Goal: Entertainment & Leisure: Browse casually

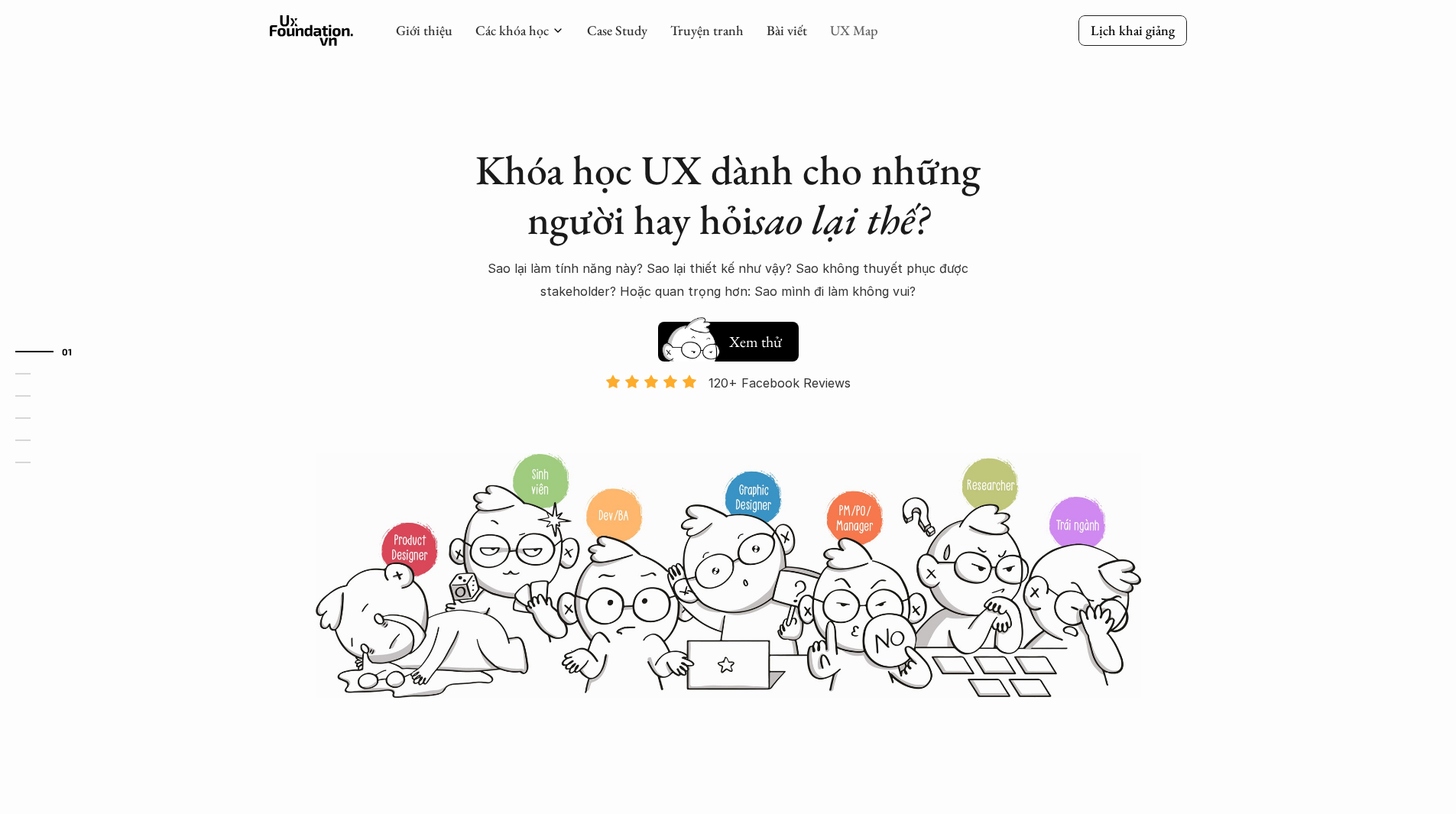
click at [846, 33] on link "UX Map" at bounding box center [854, 30] width 48 height 17
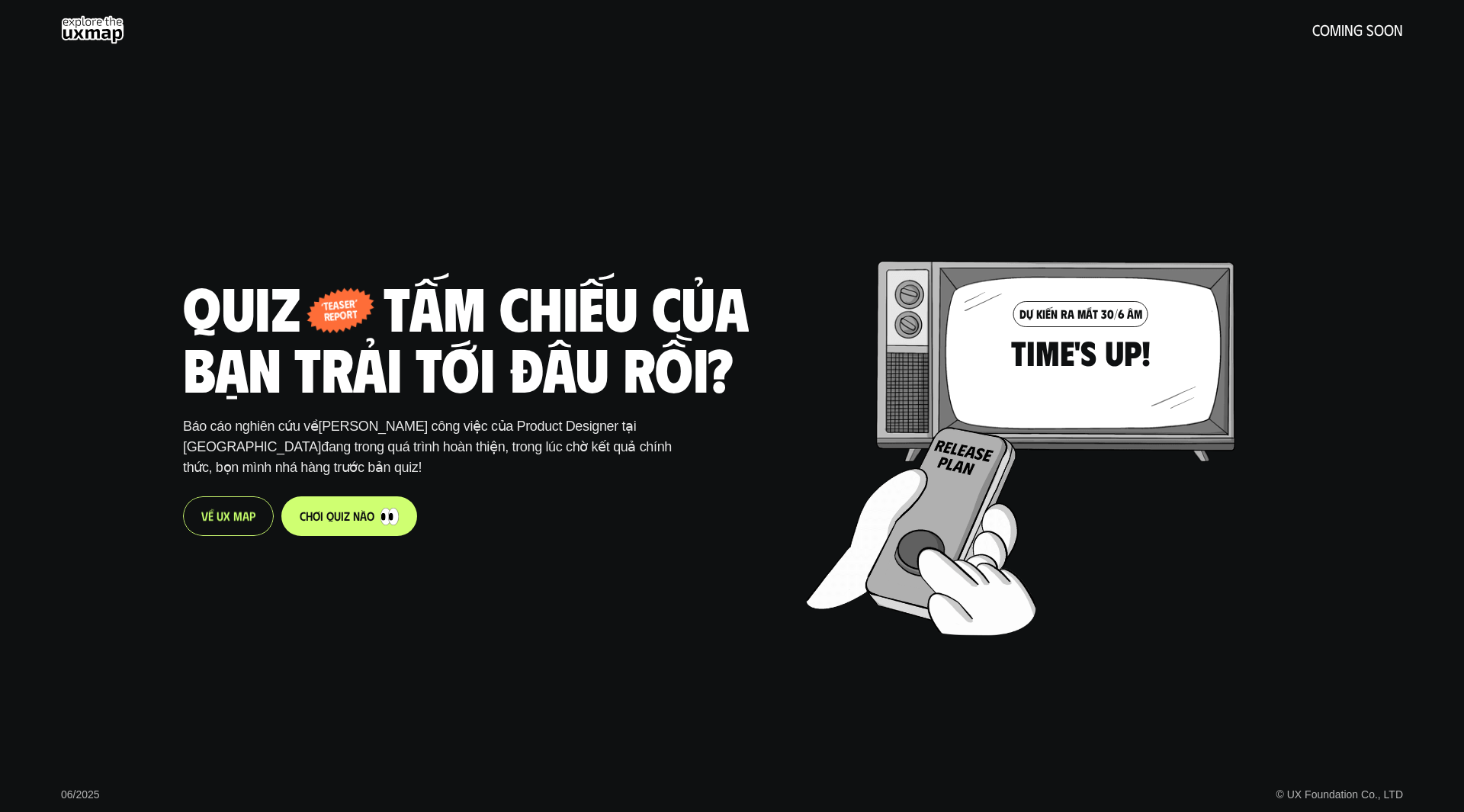
click at [242, 513] on p "V ề U X M a p" at bounding box center [228, 515] width 54 height 14
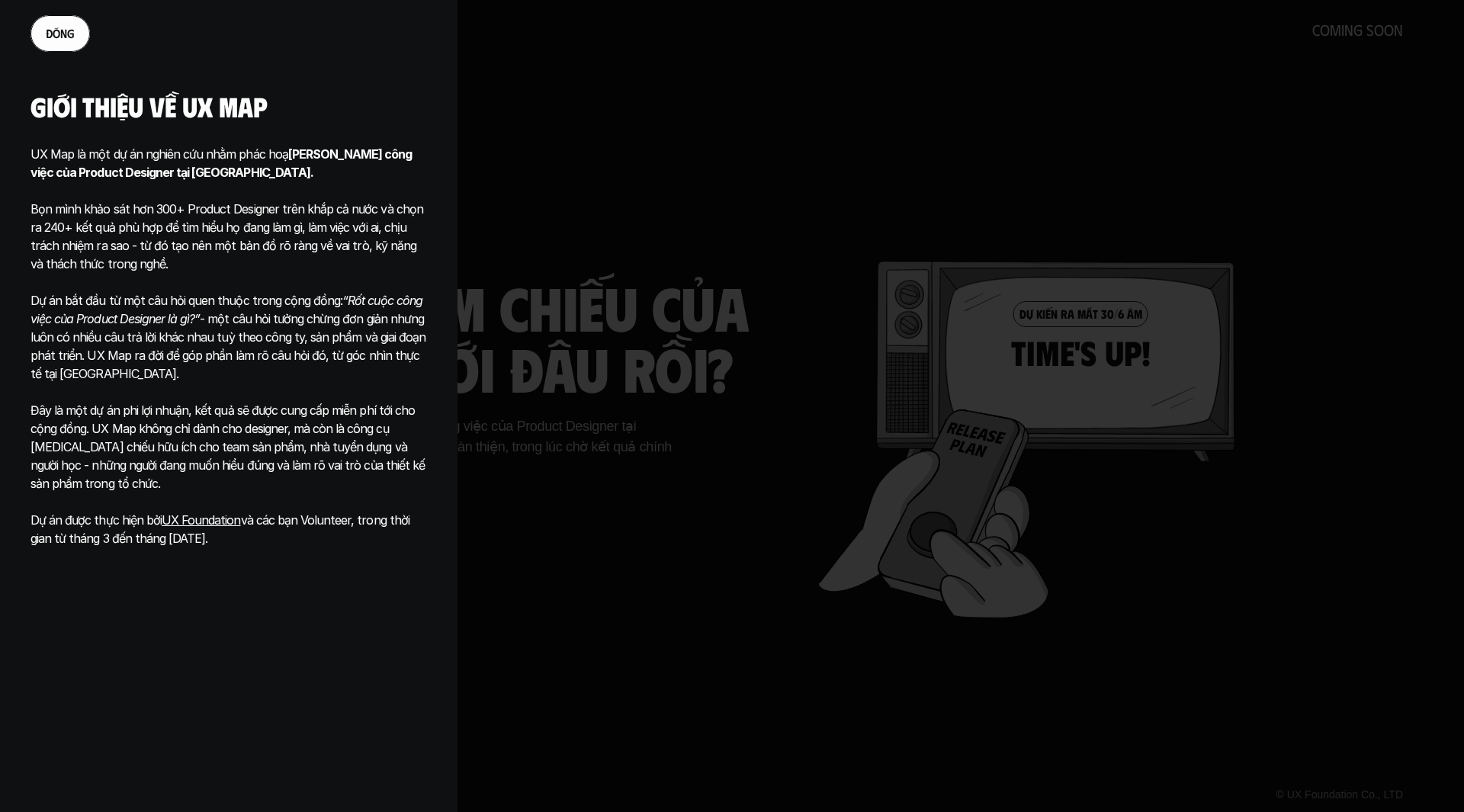
click at [540, 283] on div at bounding box center [732, 406] width 1464 height 812
click at [583, 522] on div at bounding box center [732, 406] width 1464 height 812
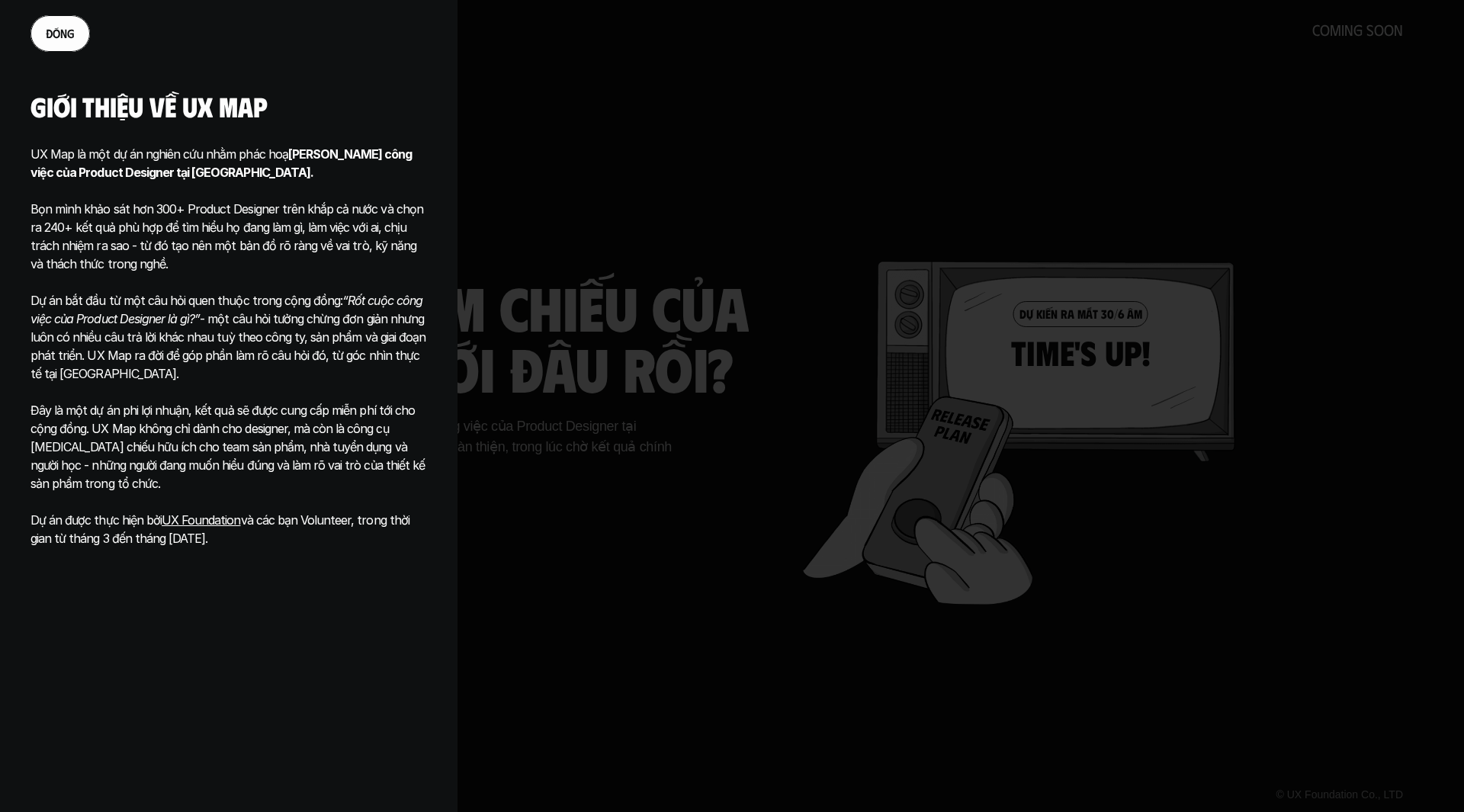
click at [77, 37] on link "đ ó n g" at bounding box center [60, 33] width 59 height 37
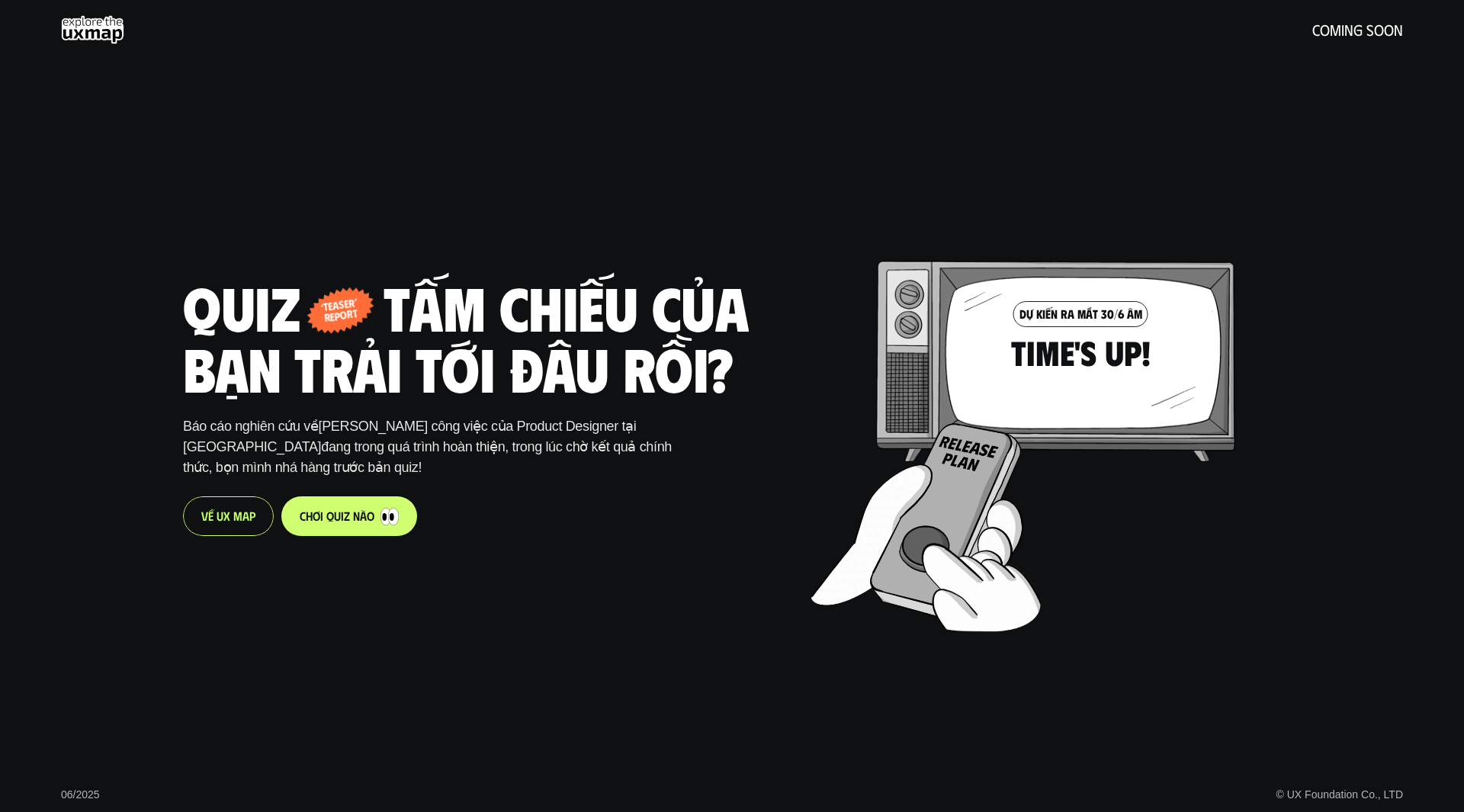
click at [376, 522] on link "c h ơ i q u i z n à o" at bounding box center [349, 516] width 136 height 40
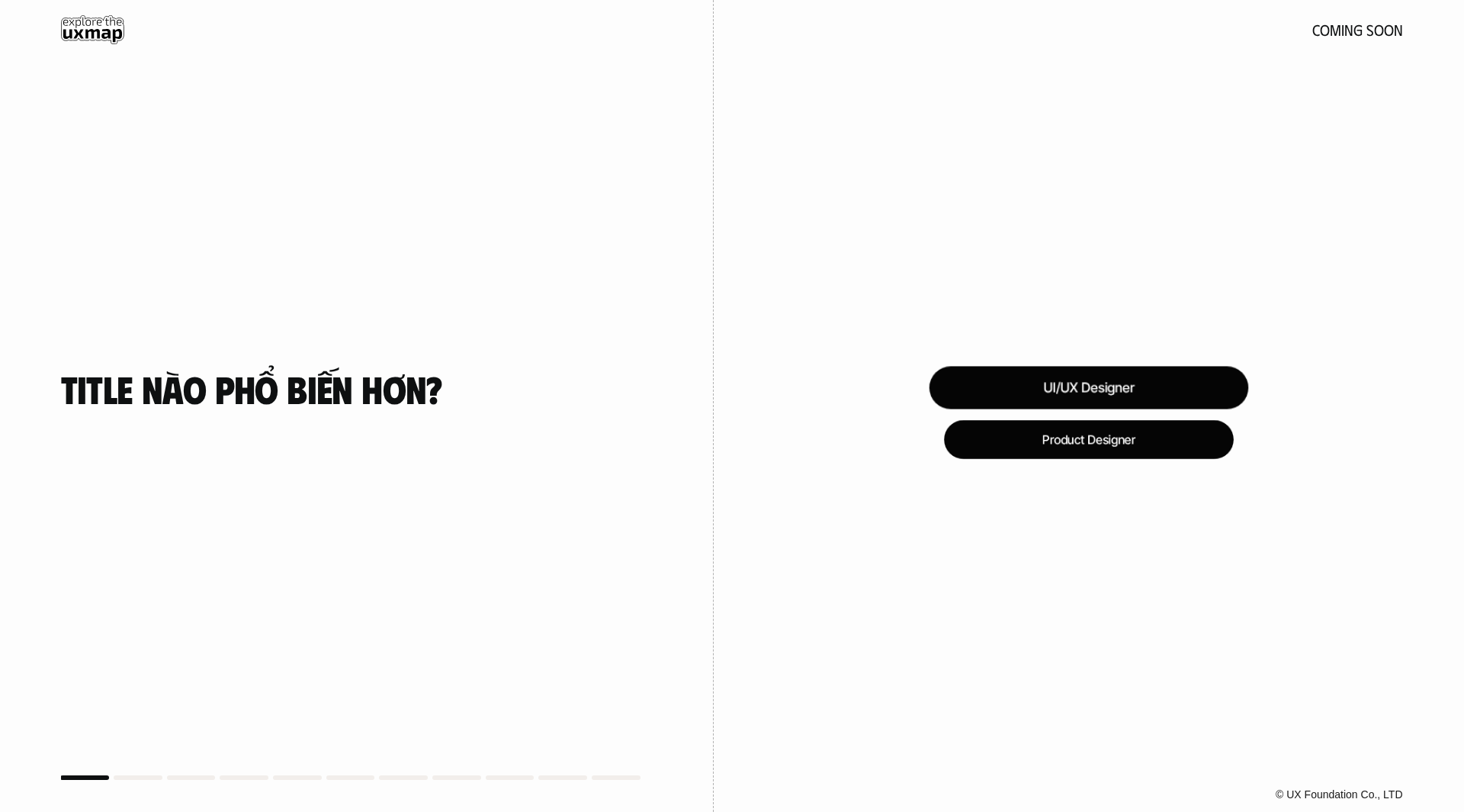
click at [1082, 387] on div "UI/UX Designer" at bounding box center [1088, 388] width 319 height 42
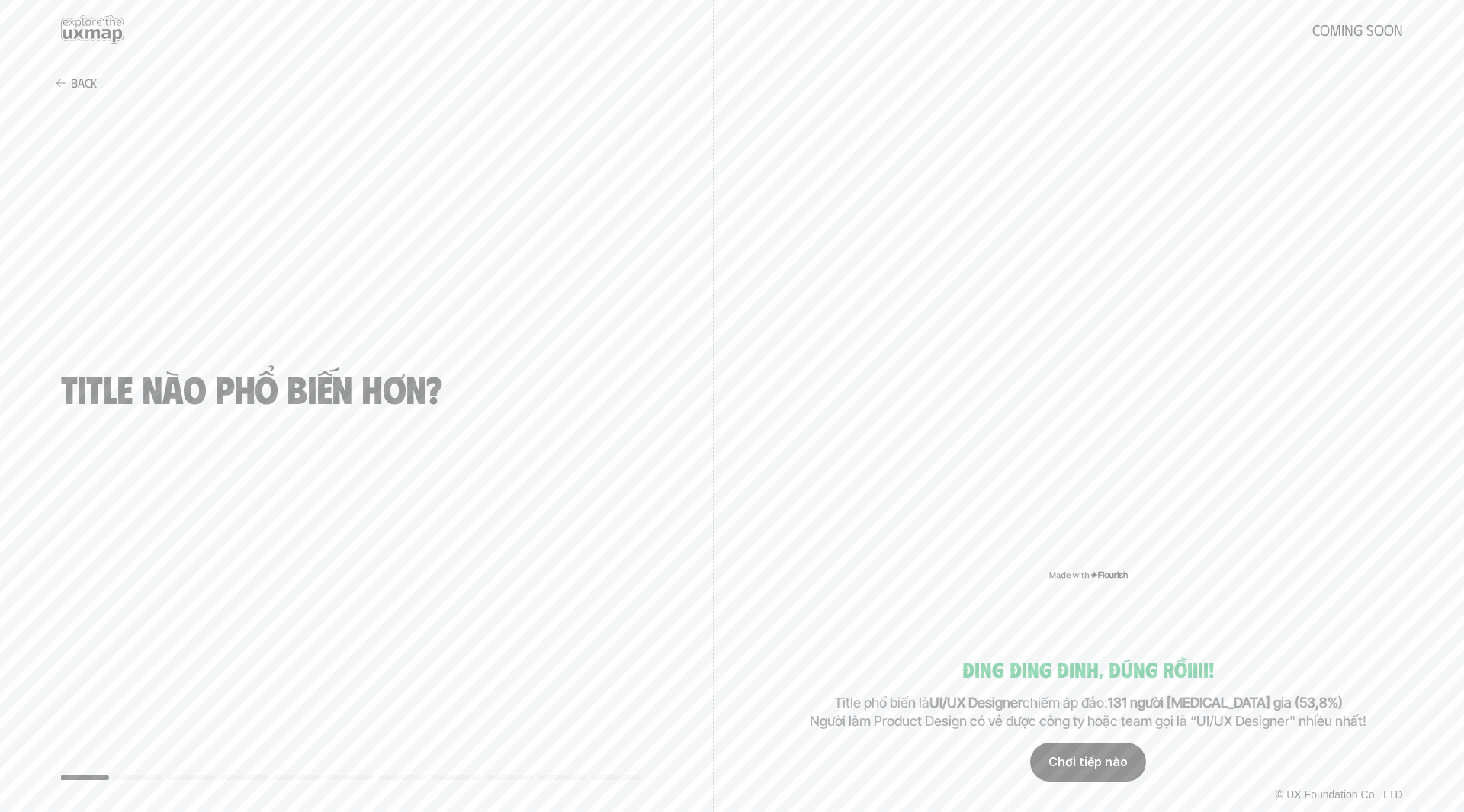
click at [1105, 771] on div "Chơi tiếp nào" at bounding box center [1088, 762] width 116 height 38
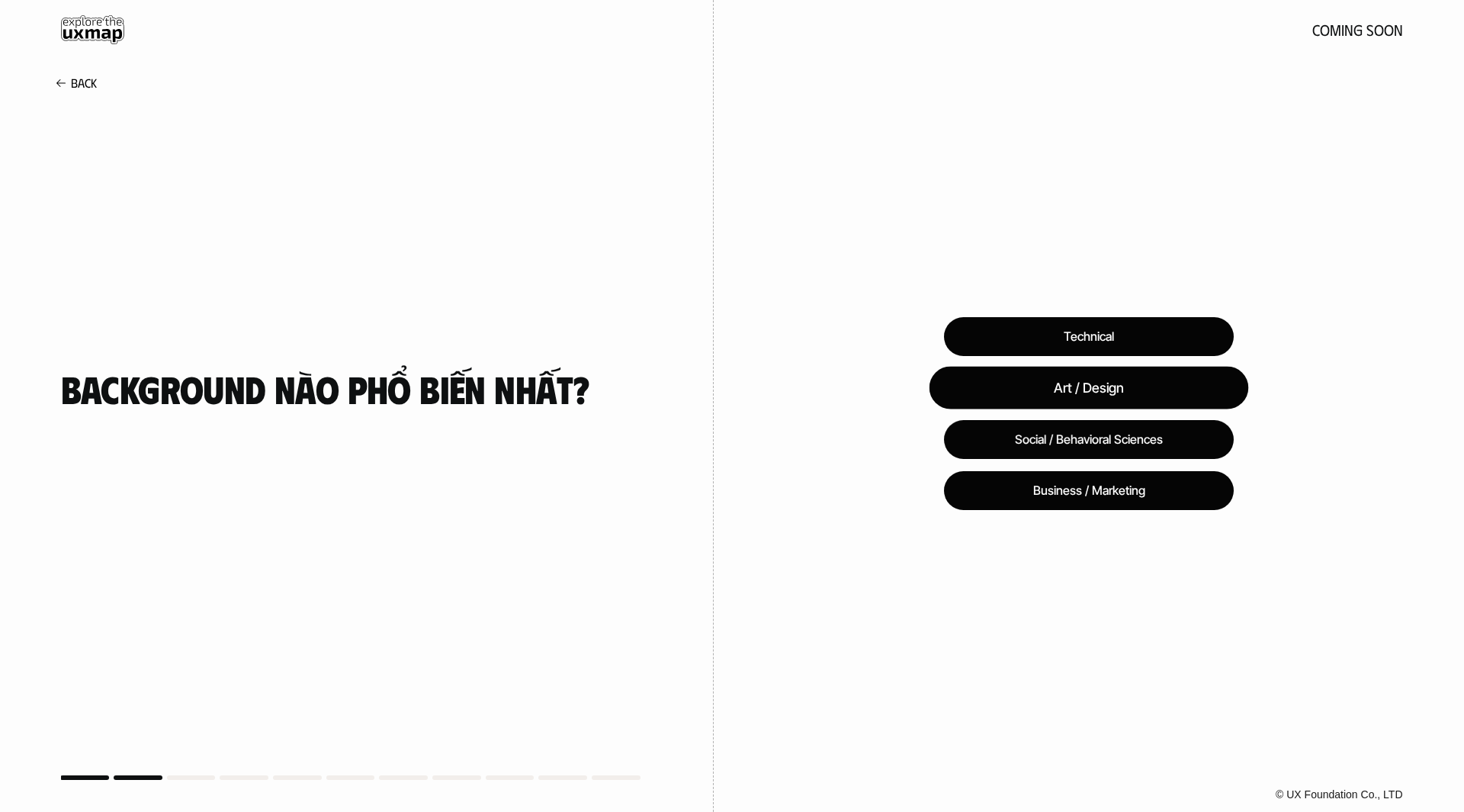
click at [1151, 399] on div "Art / Design" at bounding box center [1088, 388] width 319 height 42
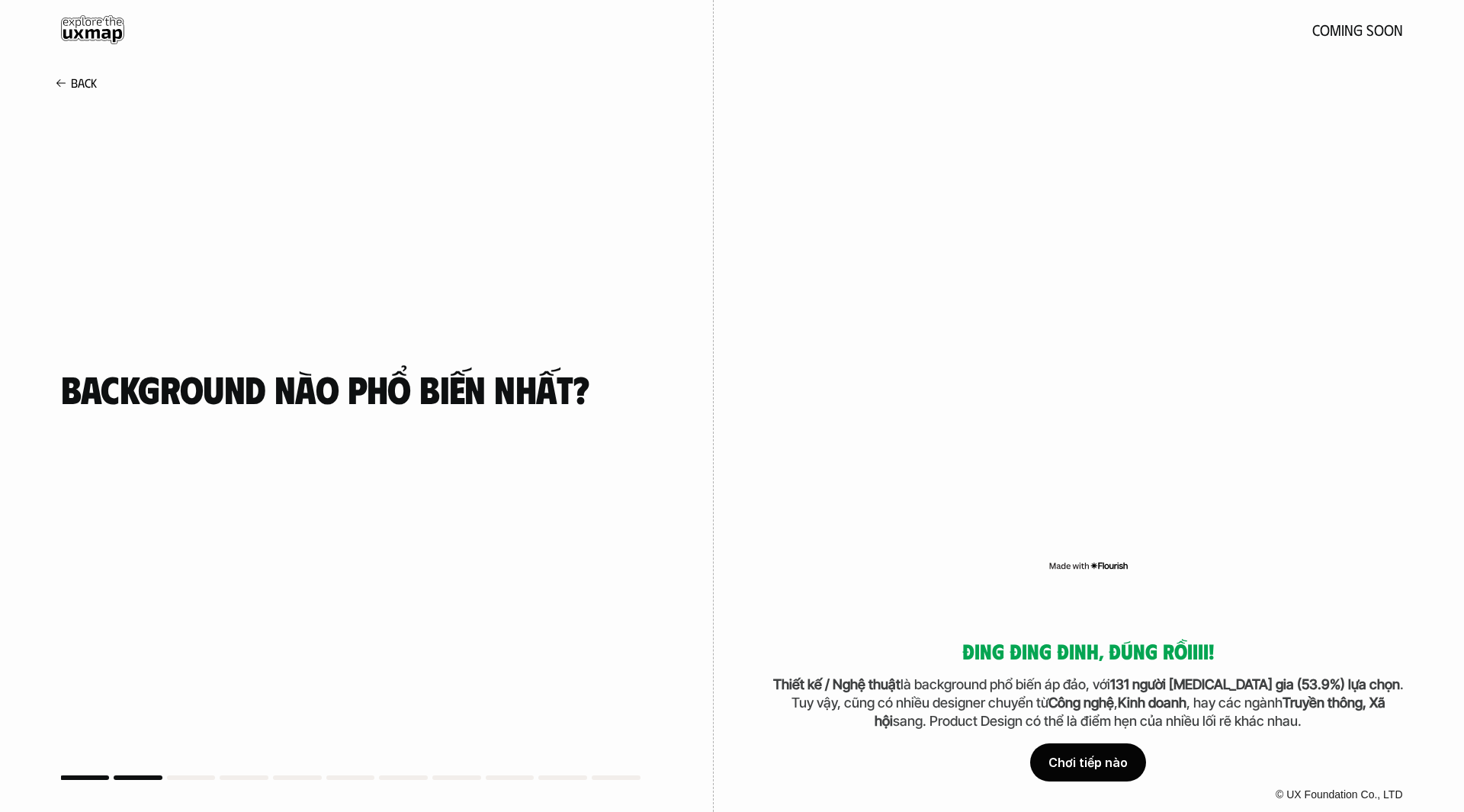
click at [1097, 769] on div "Chơi tiếp nào" at bounding box center [1088, 762] width 116 height 38
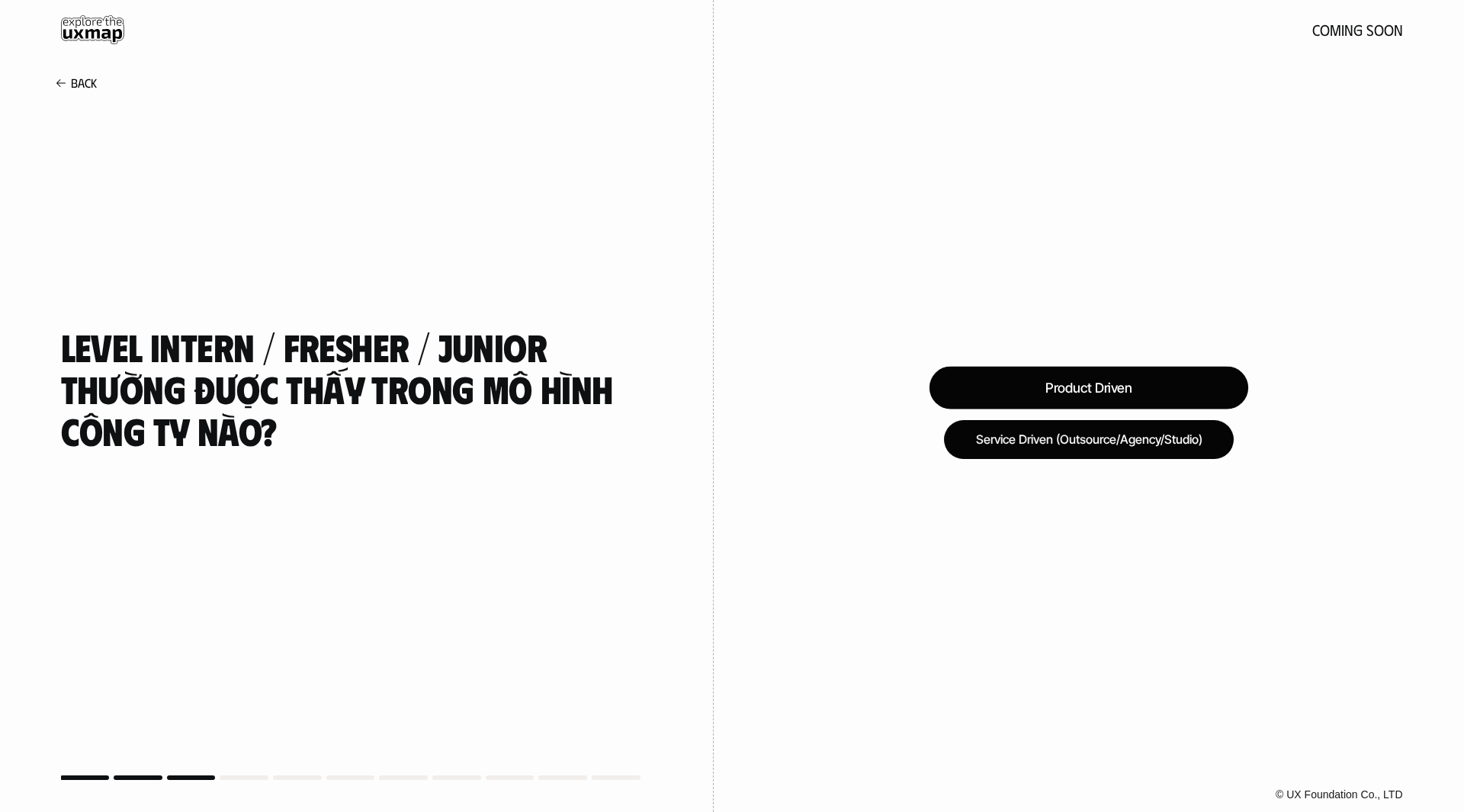
click at [1075, 384] on div "Product Driven" at bounding box center [1088, 388] width 319 height 42
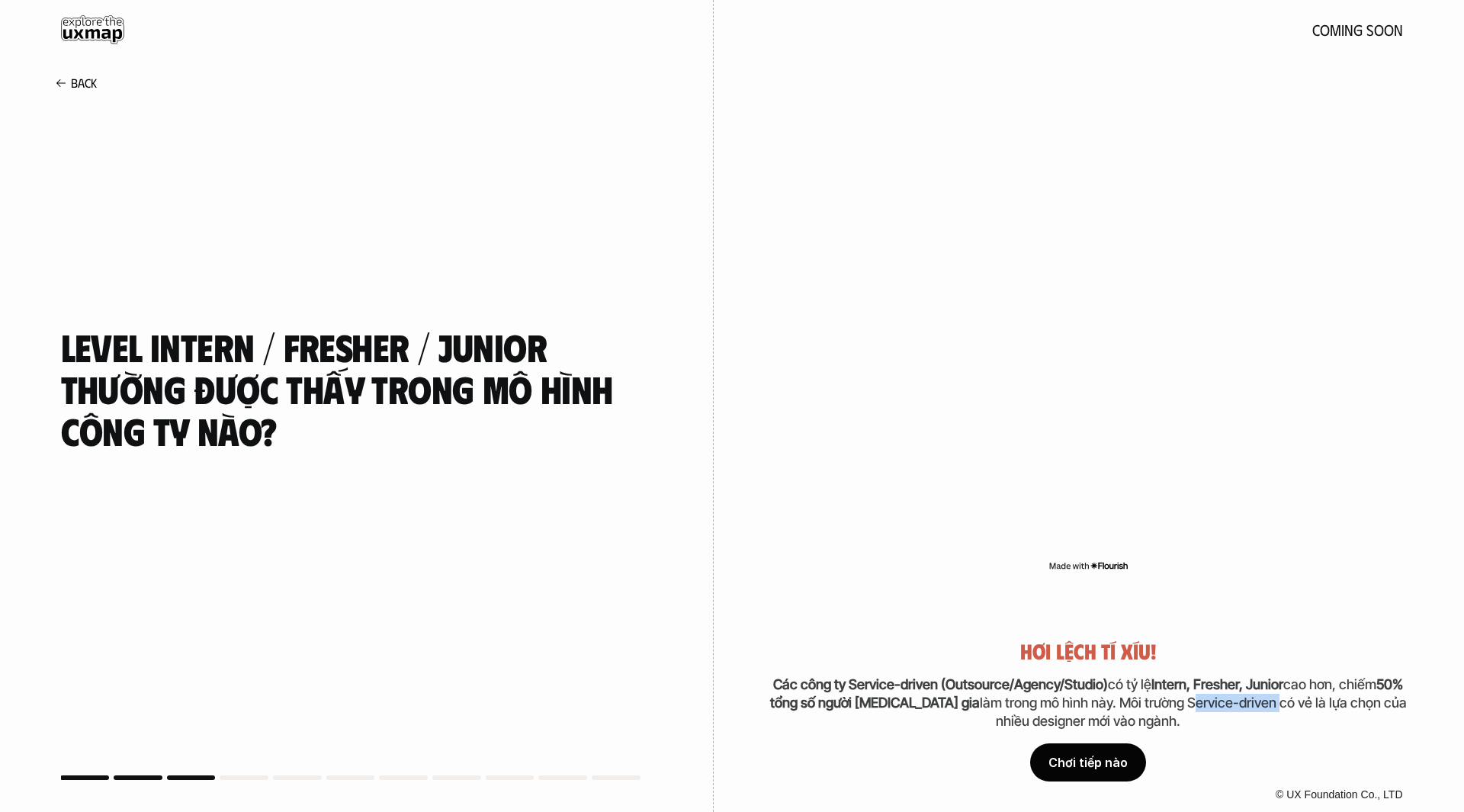
drag, startPoint x: 1139, startPoint y: 704, endPoint x: 1224, endPoint y: 706, distance: 85.0
click at [1224, 706] on p "Các công ty Service-driven (Outsource/Agency/Studio) có tỷ lệ Intern, Fresher, …" at bounding box center [1088, 703] width 642 height 56
click at [1102, 770] on div "Chơi tiếp nào" at bounding box center [1088, 762] width 116 height 38
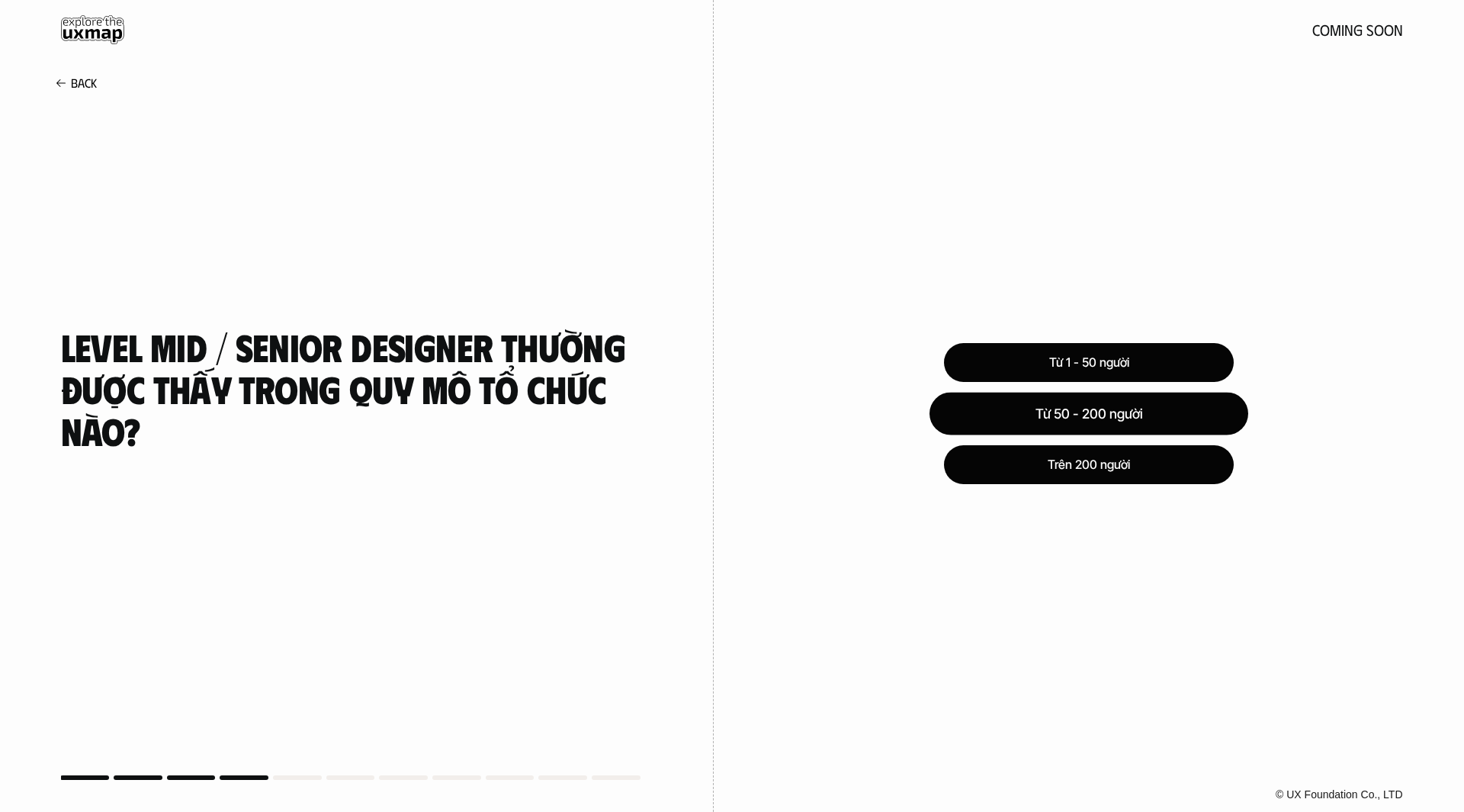
click at [1185, 407] on div "Từ 50 - 200 người" at bounding box center [1089, 413] width 319 height 42
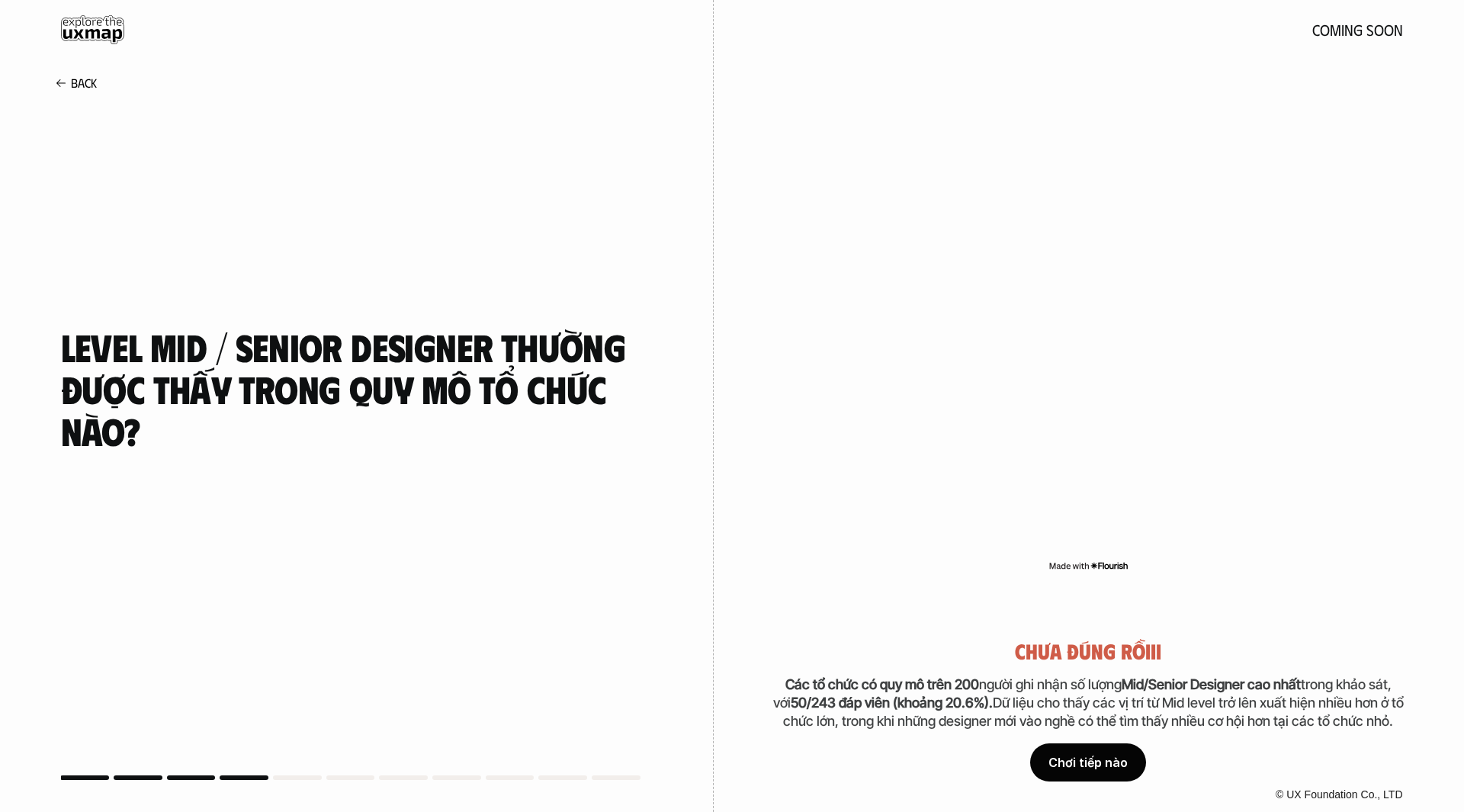
click at [1114, 762] on div "Chơi tiếp nào" at bounding box center [1088, 762] width 116 height 38
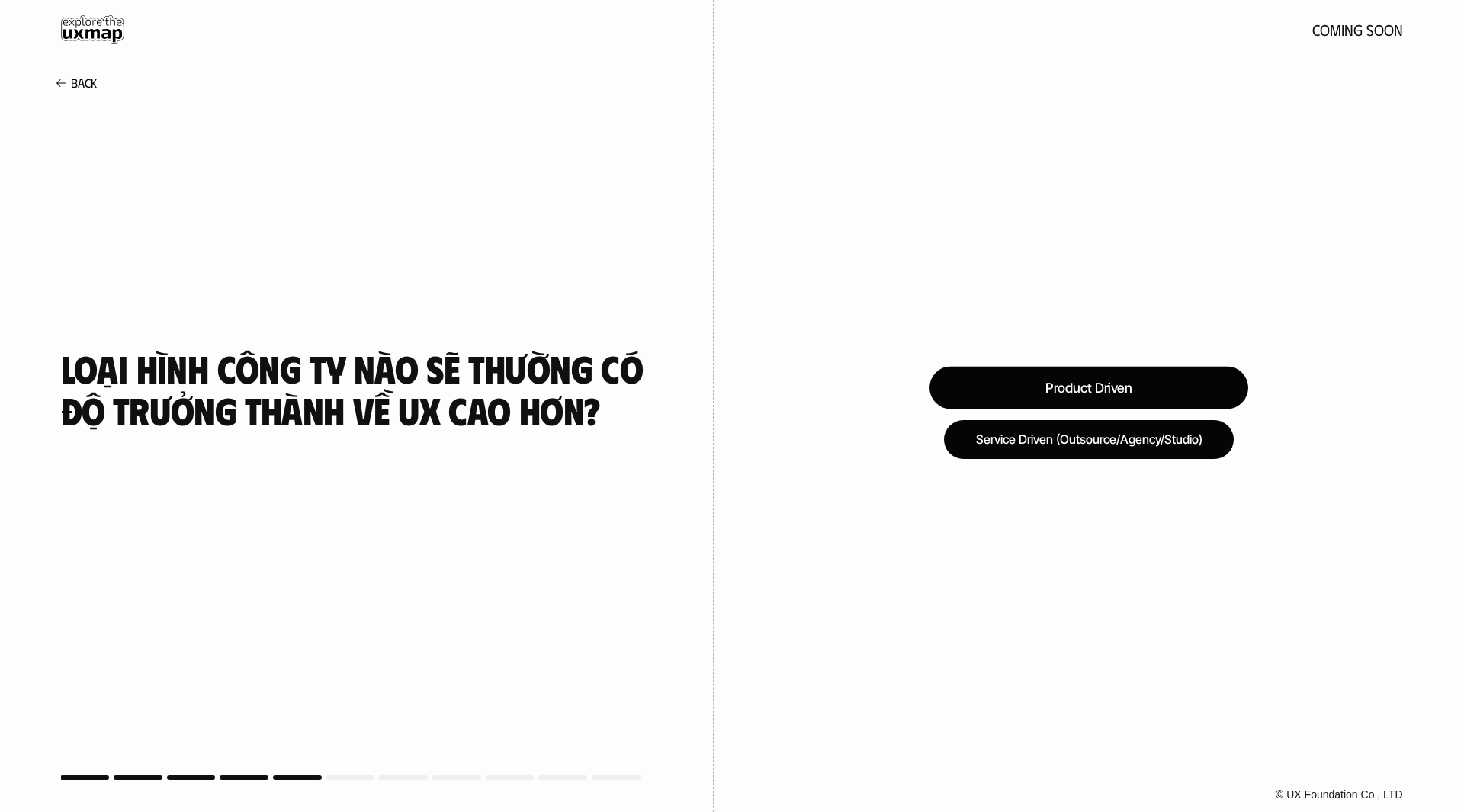
click at [1105, 389] on div "Product Driven" at bounding box center [1089, 388] width 319 height 42
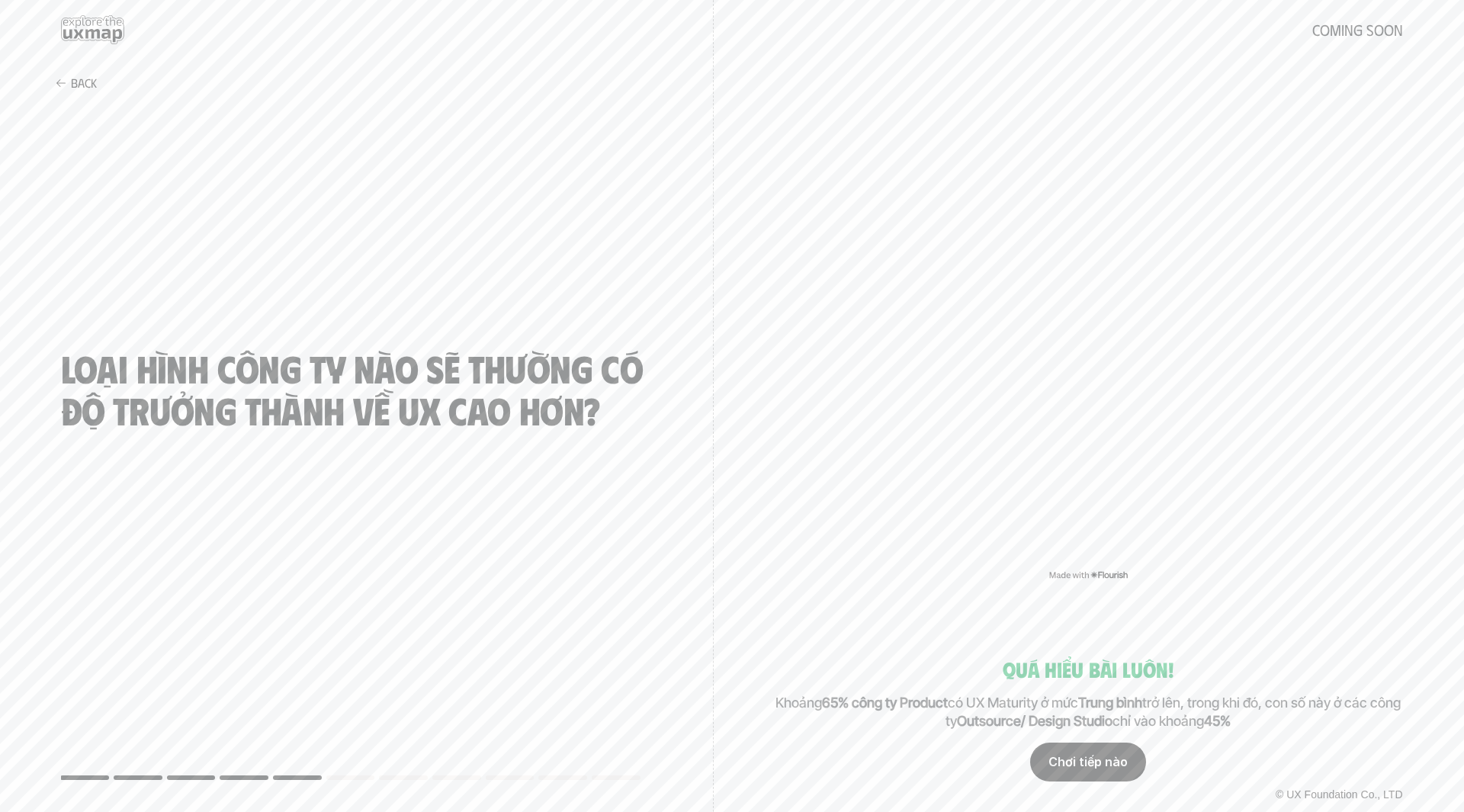
click at [1113, 763] on div "Chơi tiếp nào" at bounding box center [1088, 762] width 116 height 38
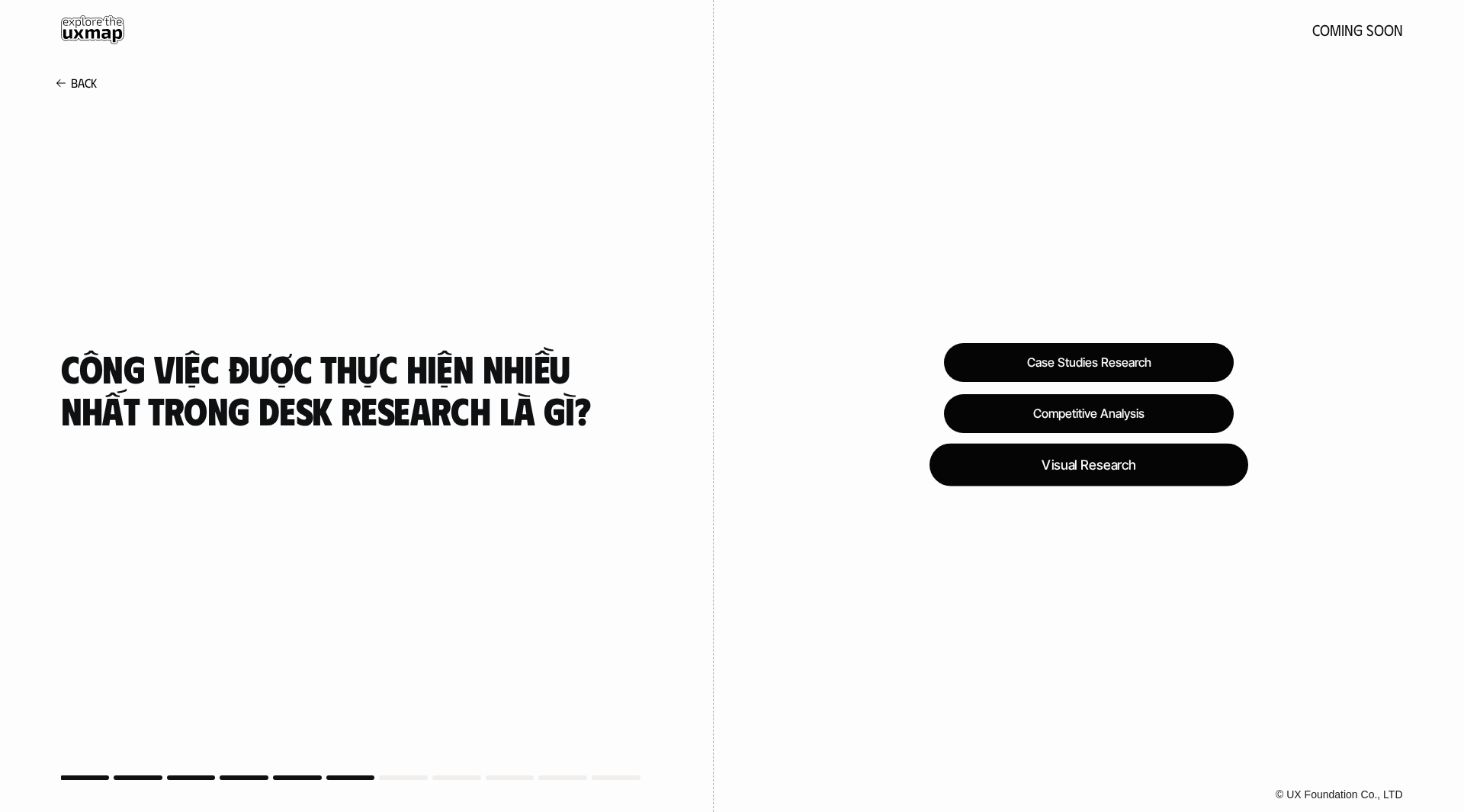
click at [1112, 476] on div "Visual Research" at bounding box center [1089, 464] width 319 height 42
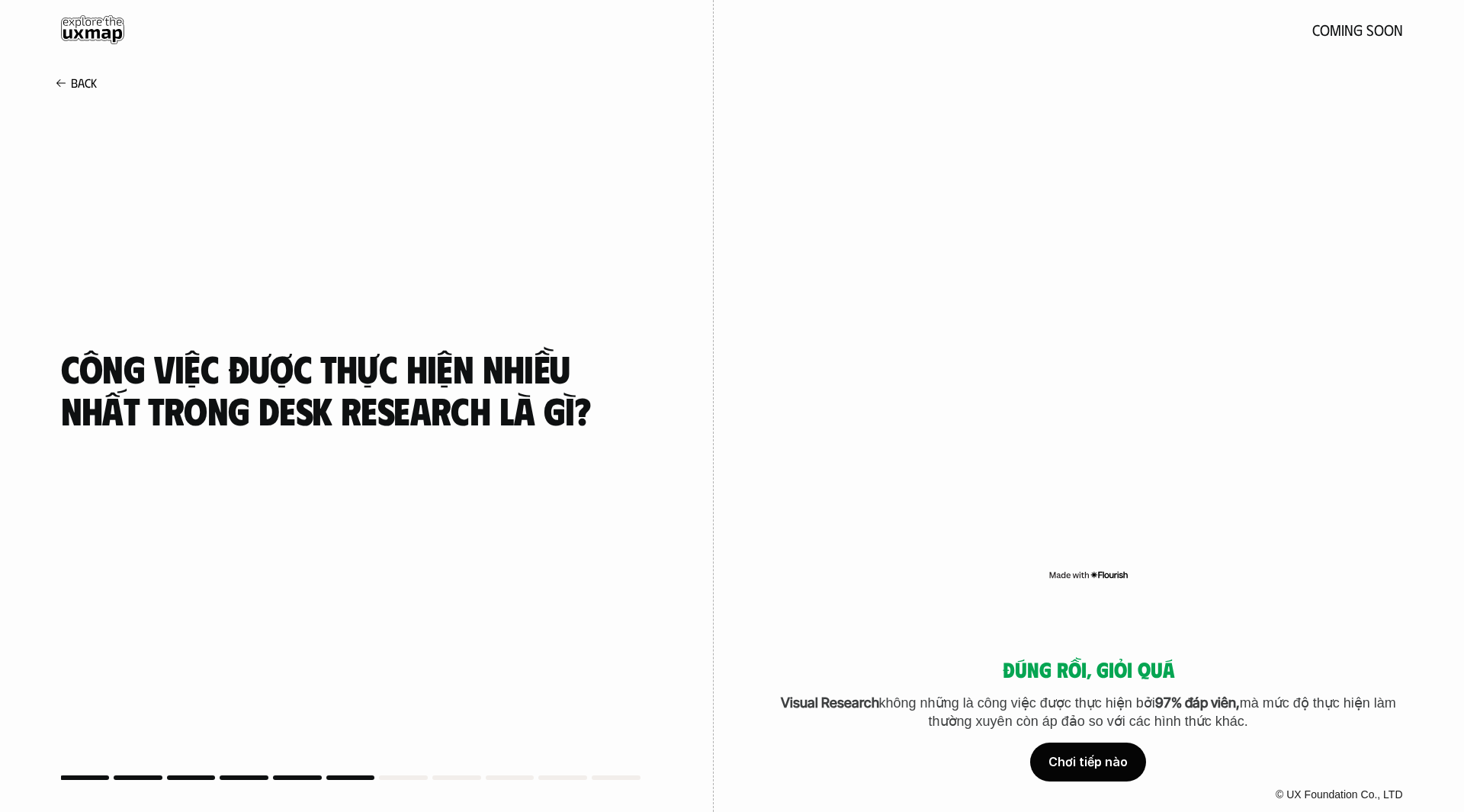
click at [1103, 760] on div "Chơi tiếp nào" at bounding box center [1088, 762] width 116 height 38
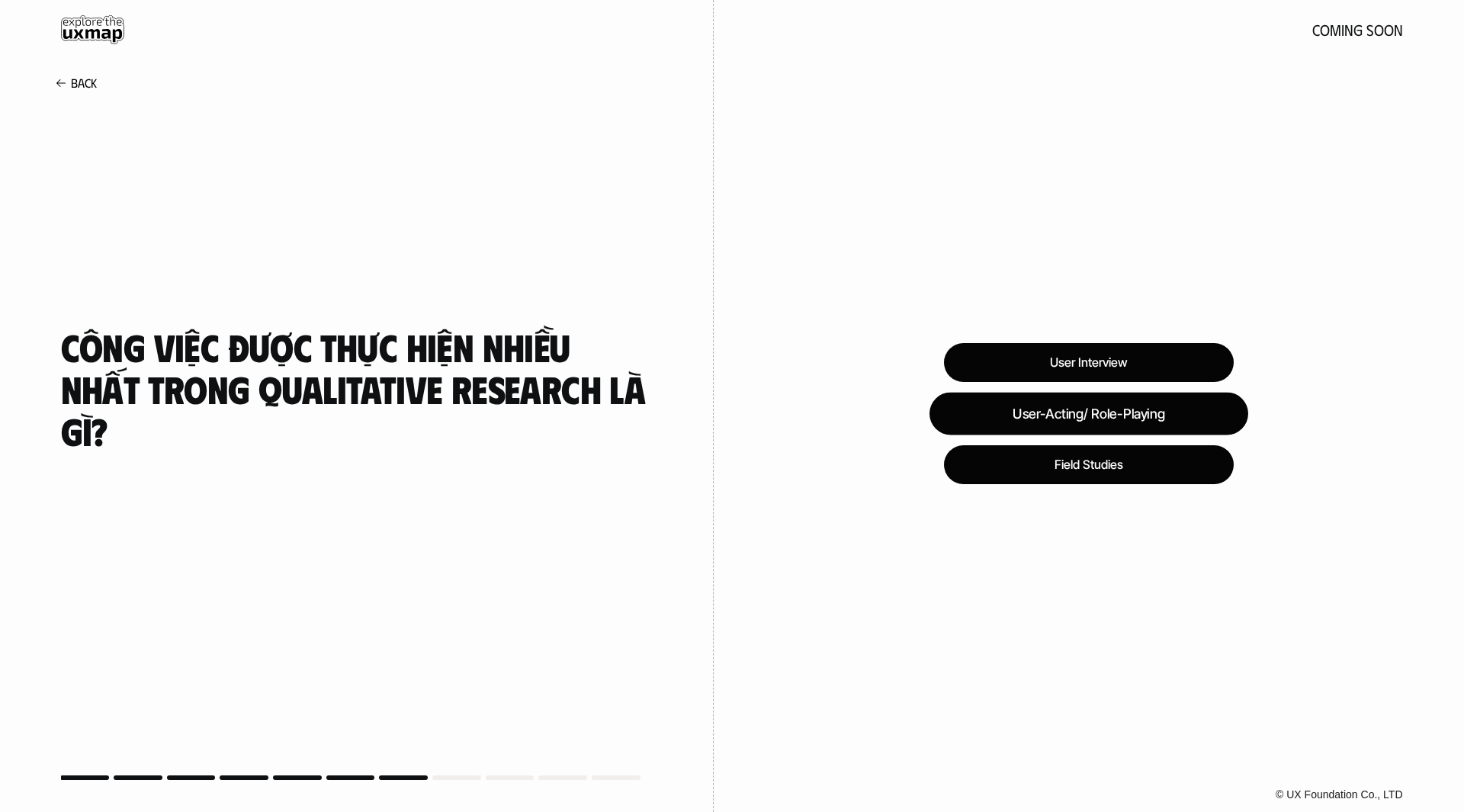
click at [1187, 424] on div "User-Acting/ Role-Playing" at bounding box center [1089, 413] width 319 height 42
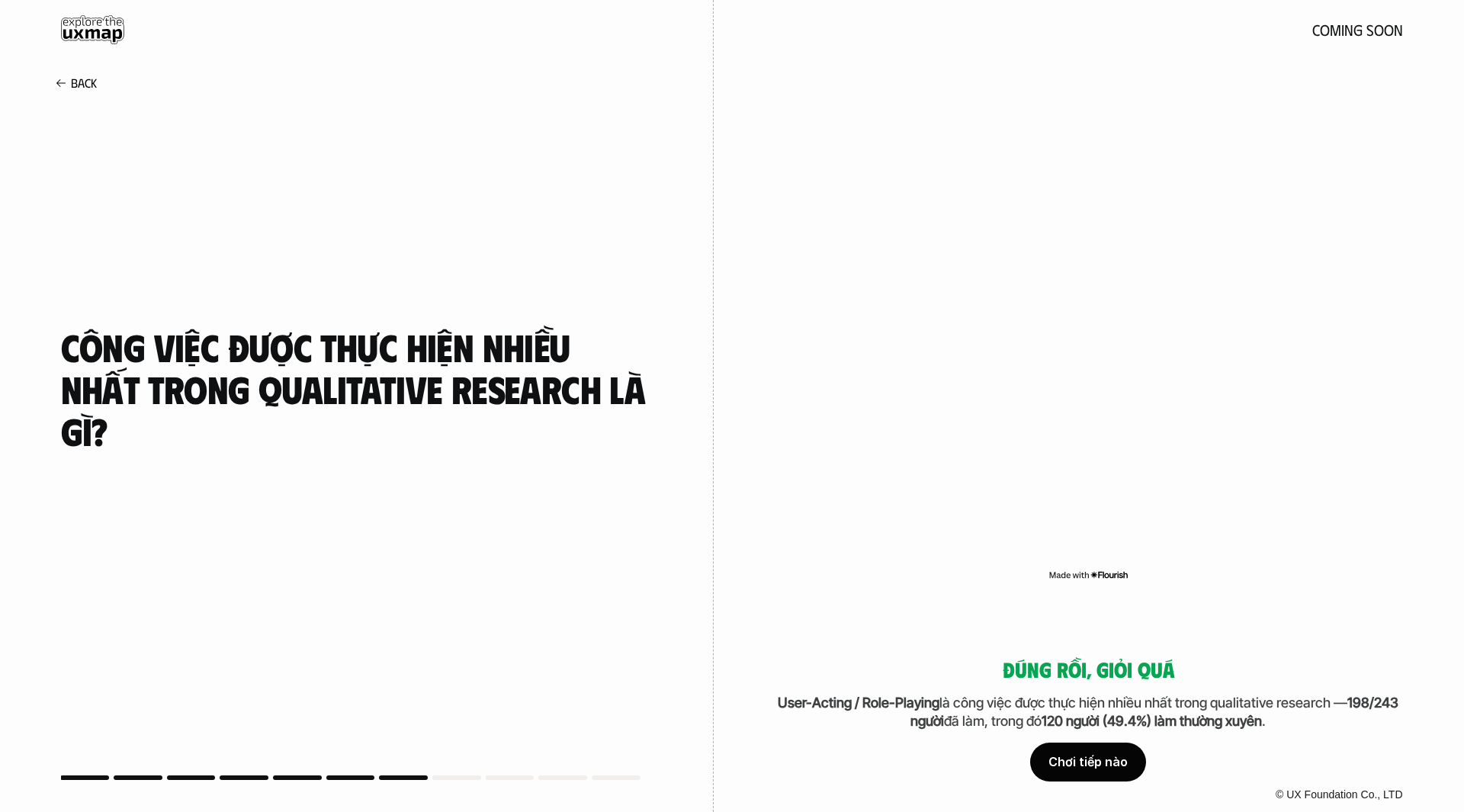
click at [1101, 763] on div "Chơi tiếp nào" at bounding box center [1088, 762] width 116 height 38
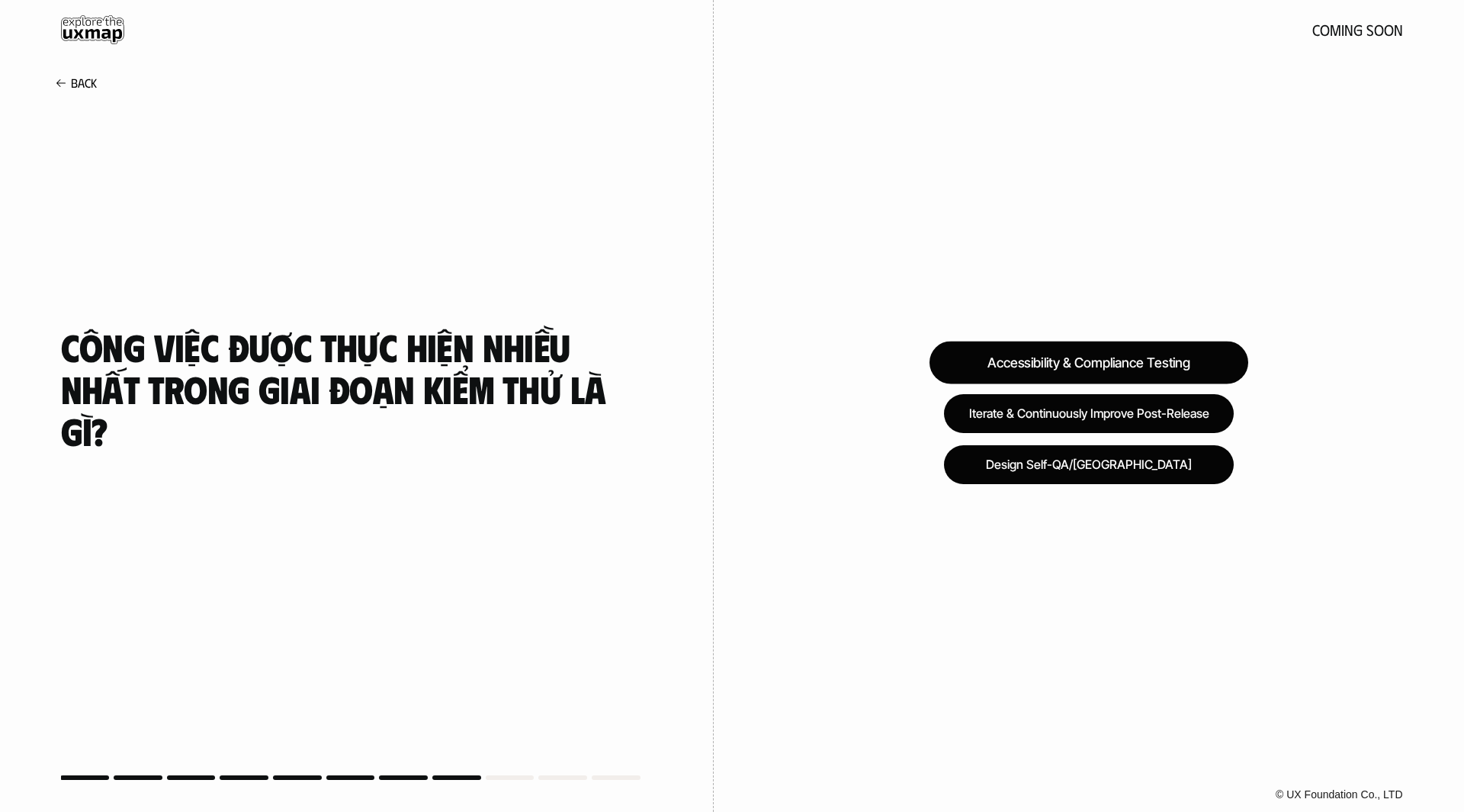
click at [1145, 364] on div "Accessibility & Compliance Testing" at bounding box center [1089, 361] width 319 height 42
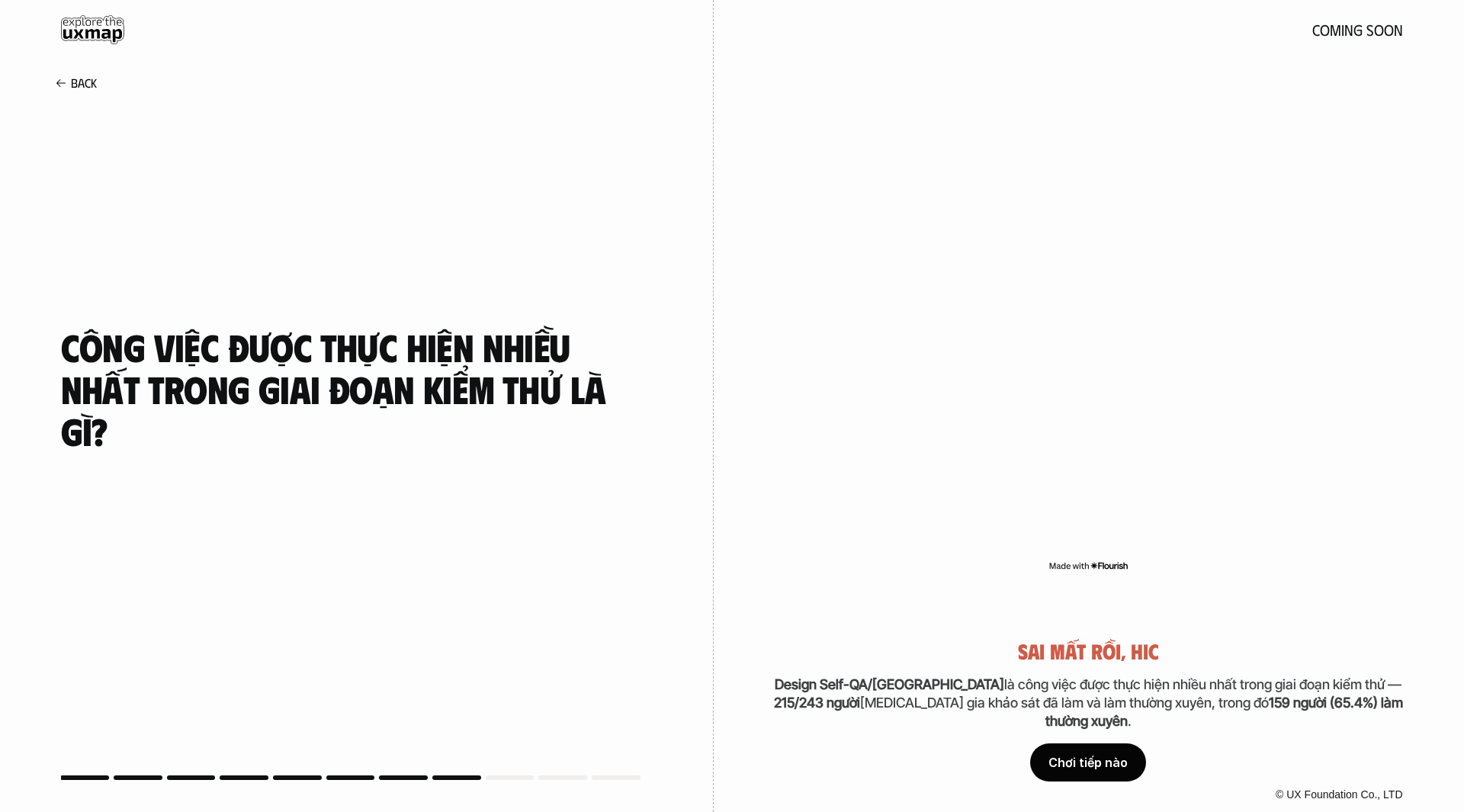
click at [1096, 759] on div "Chơi tiếp nào" at bounding box center [1088, 762] width 116 height 38
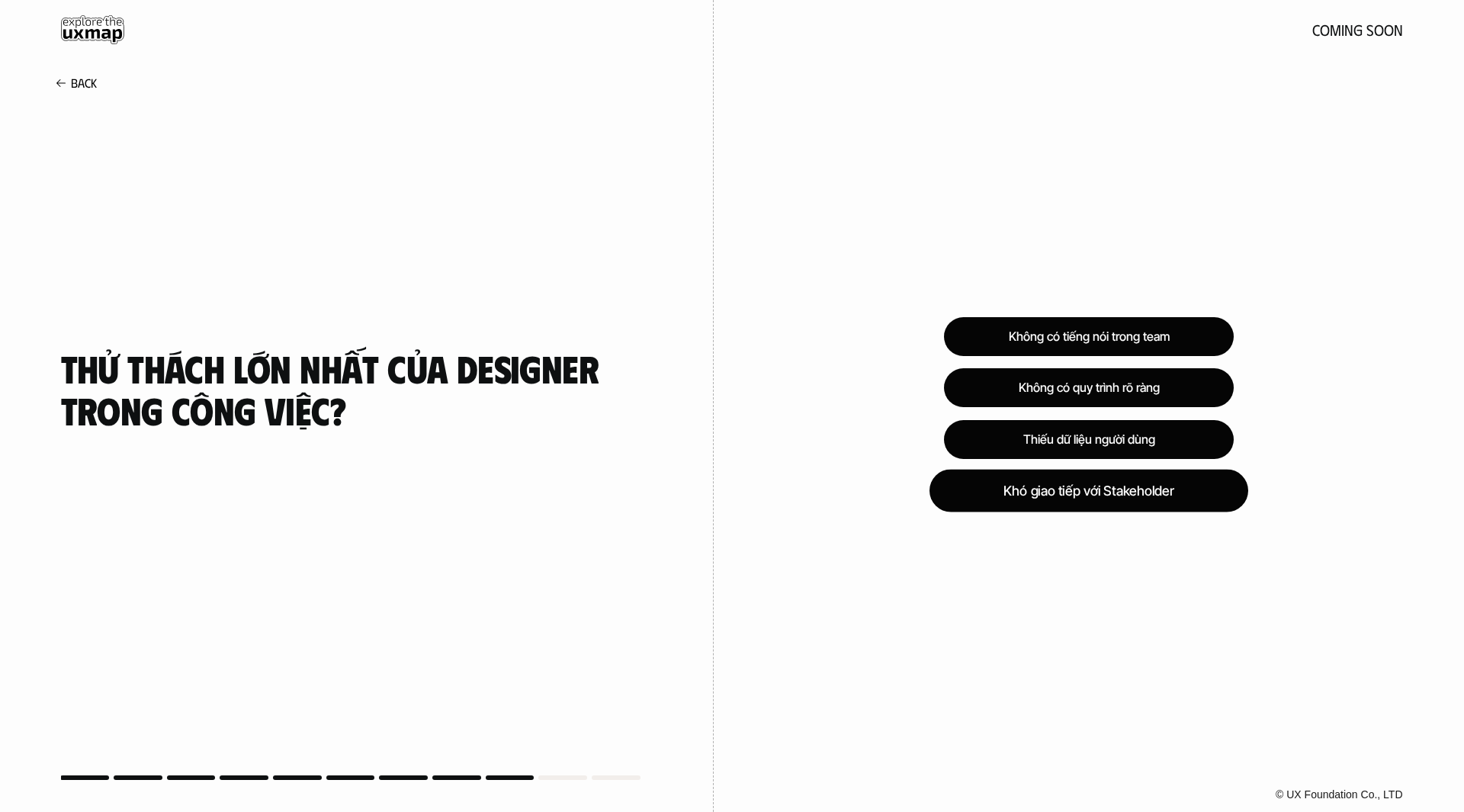
click at [1129, 494] on div "Khó giao tiếp với Stakeholder" at bounding box center [1089, 489] width 319 height 42
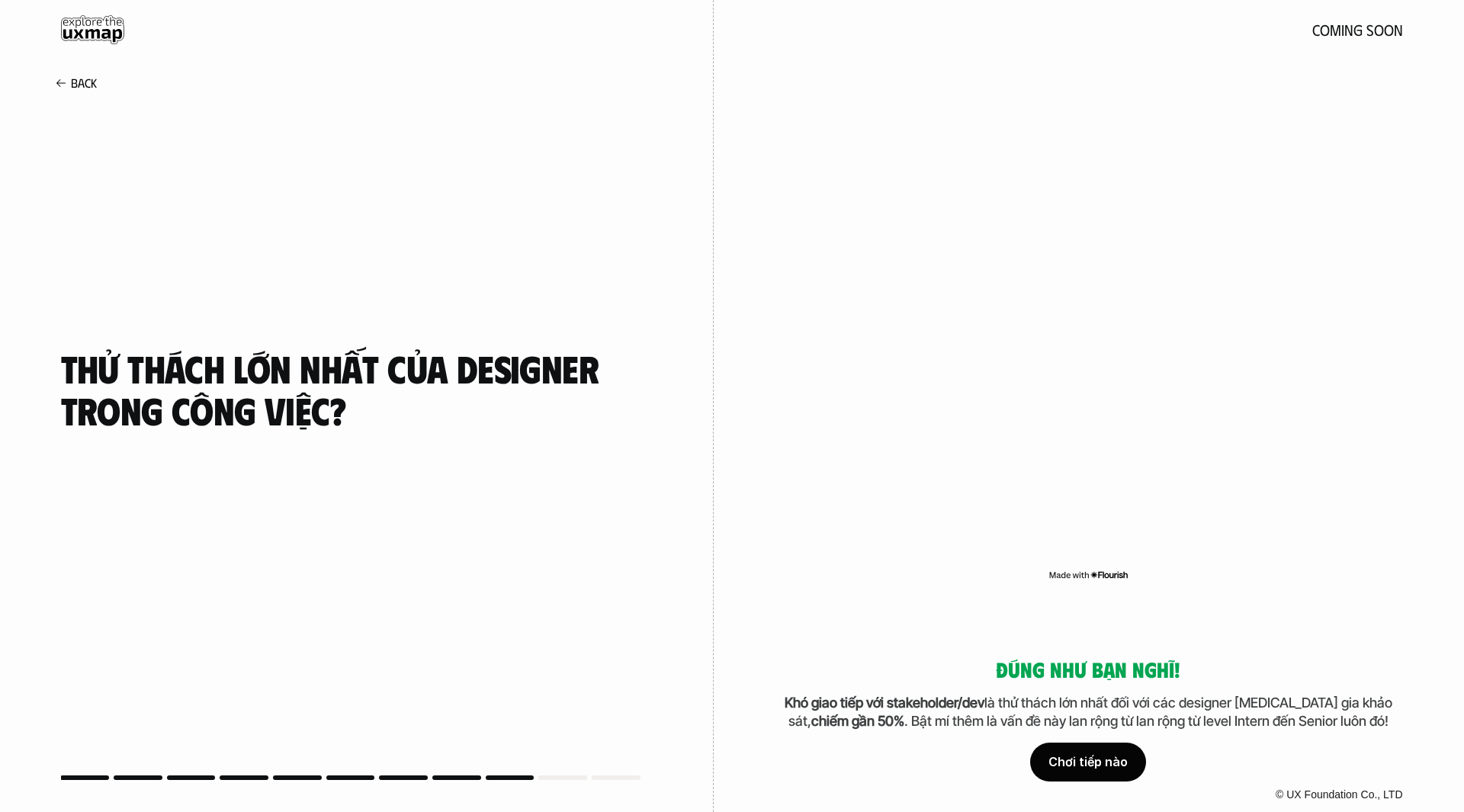
click at [1091, 763] on div "Chơi tiếp nào" at bounding box center [1088, 762] width 116 height 38
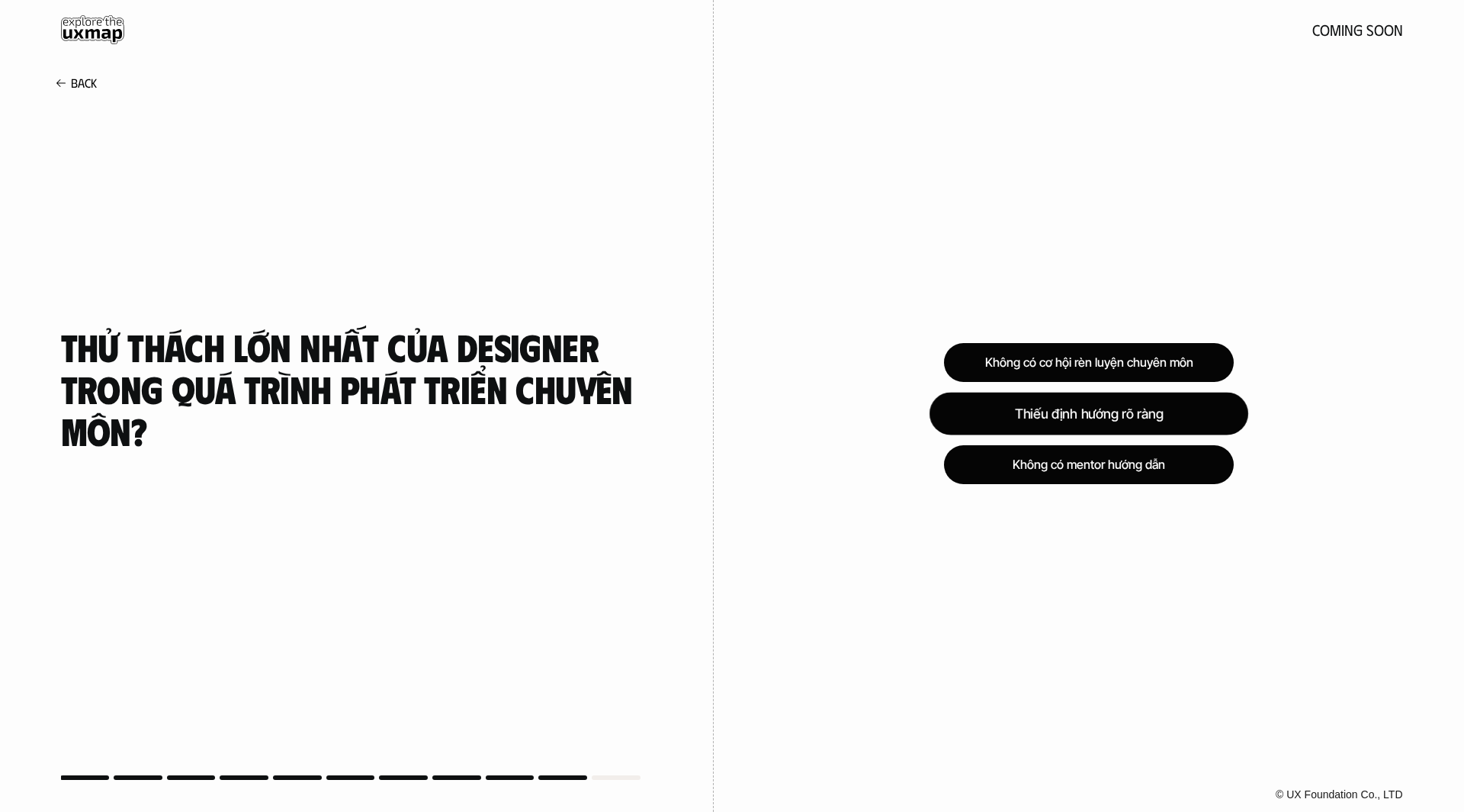
click at [1157, 417] on div "Thiếu định hướng rõ ràng" at bounding box center [1089, 413] width 319 height 42
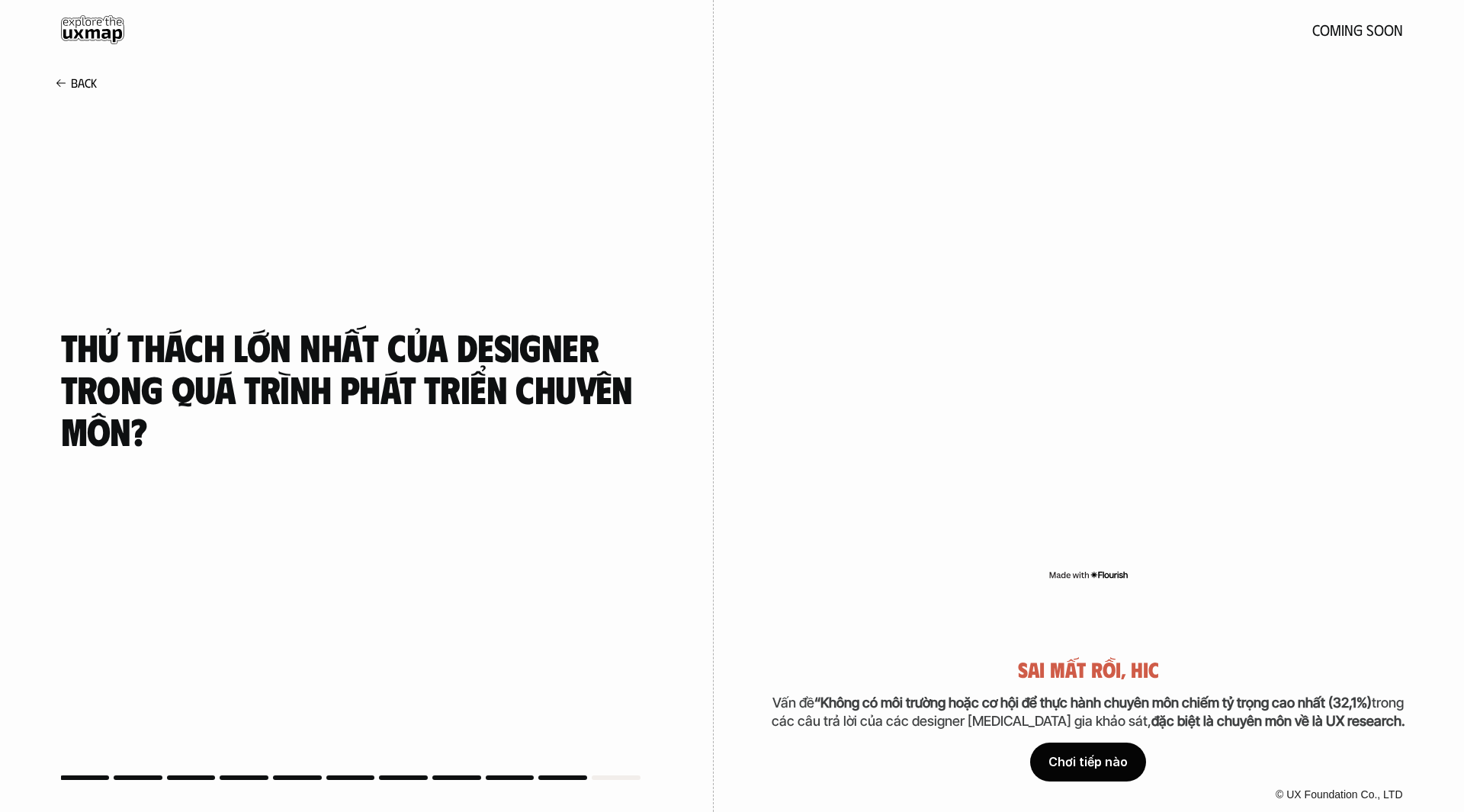
click at [1106, 764] on div "Chơi tiếp nào" at bounding box center [1088, 762] width 116 height 38
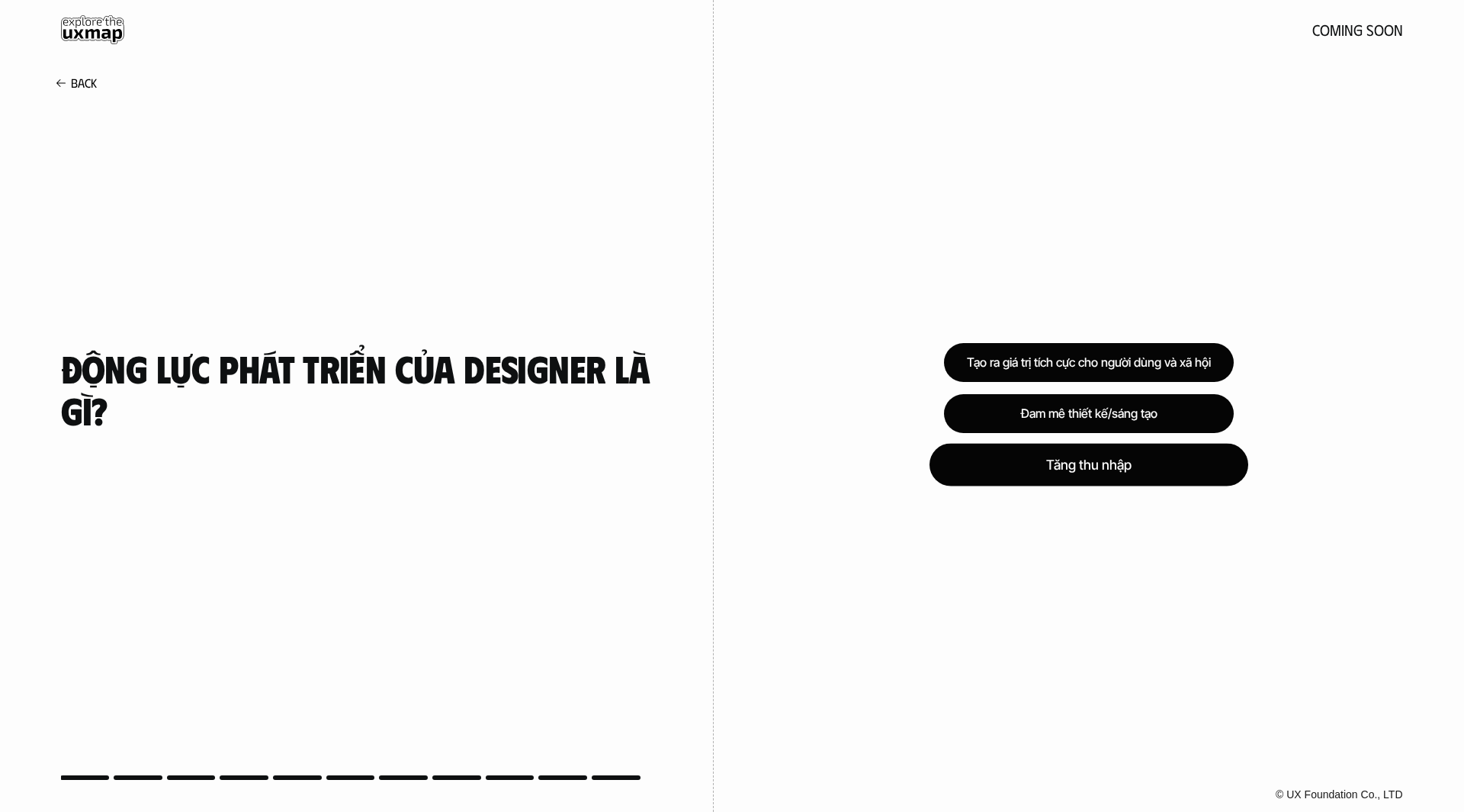
click at [1168, 470] on div "Tăng thu nhập" at bounding box center [1089, 464] width 319 height 42
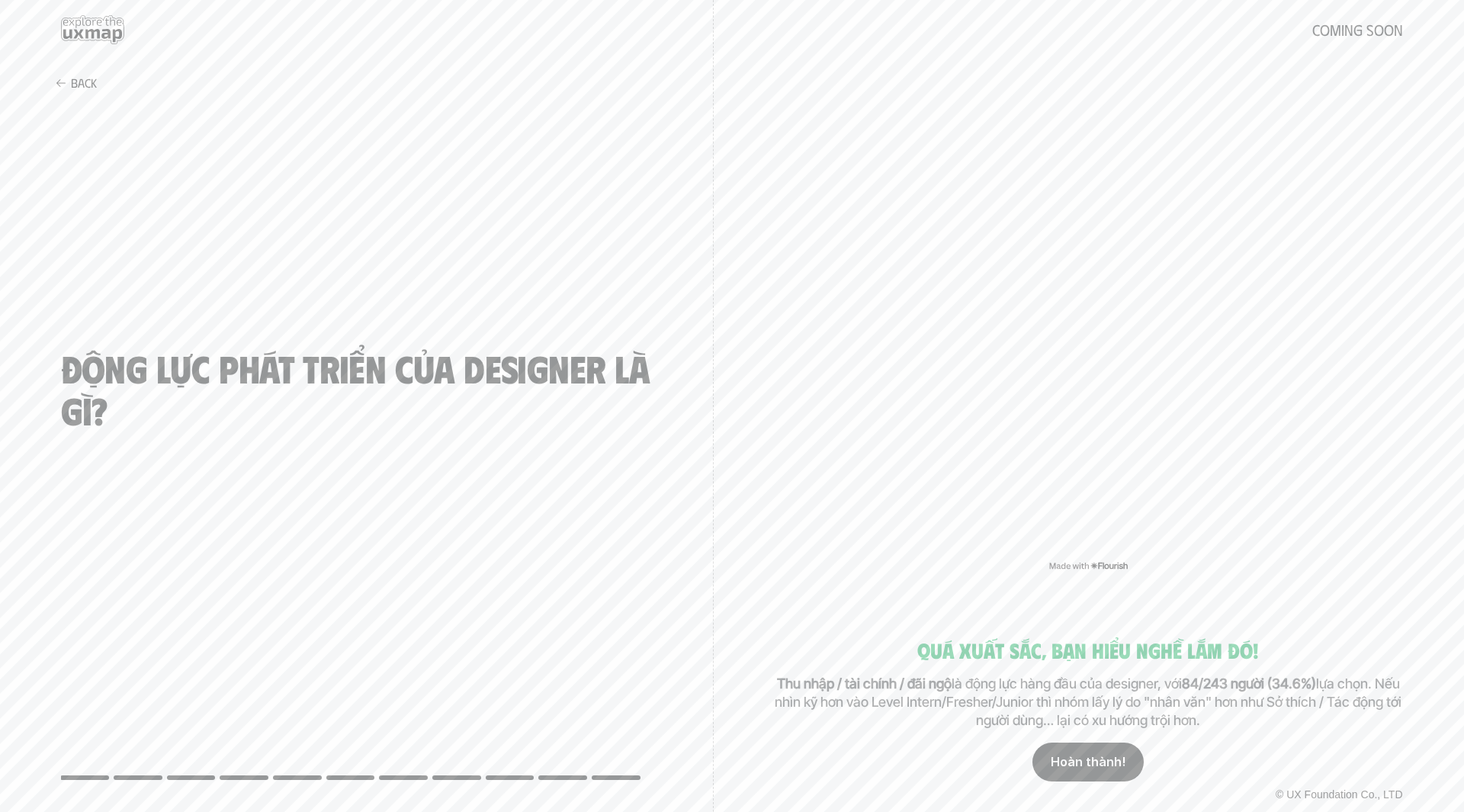
click at [1084, 764] on p "Hoàn thành!" at bounding box center [1088, 762] width 75 height 14
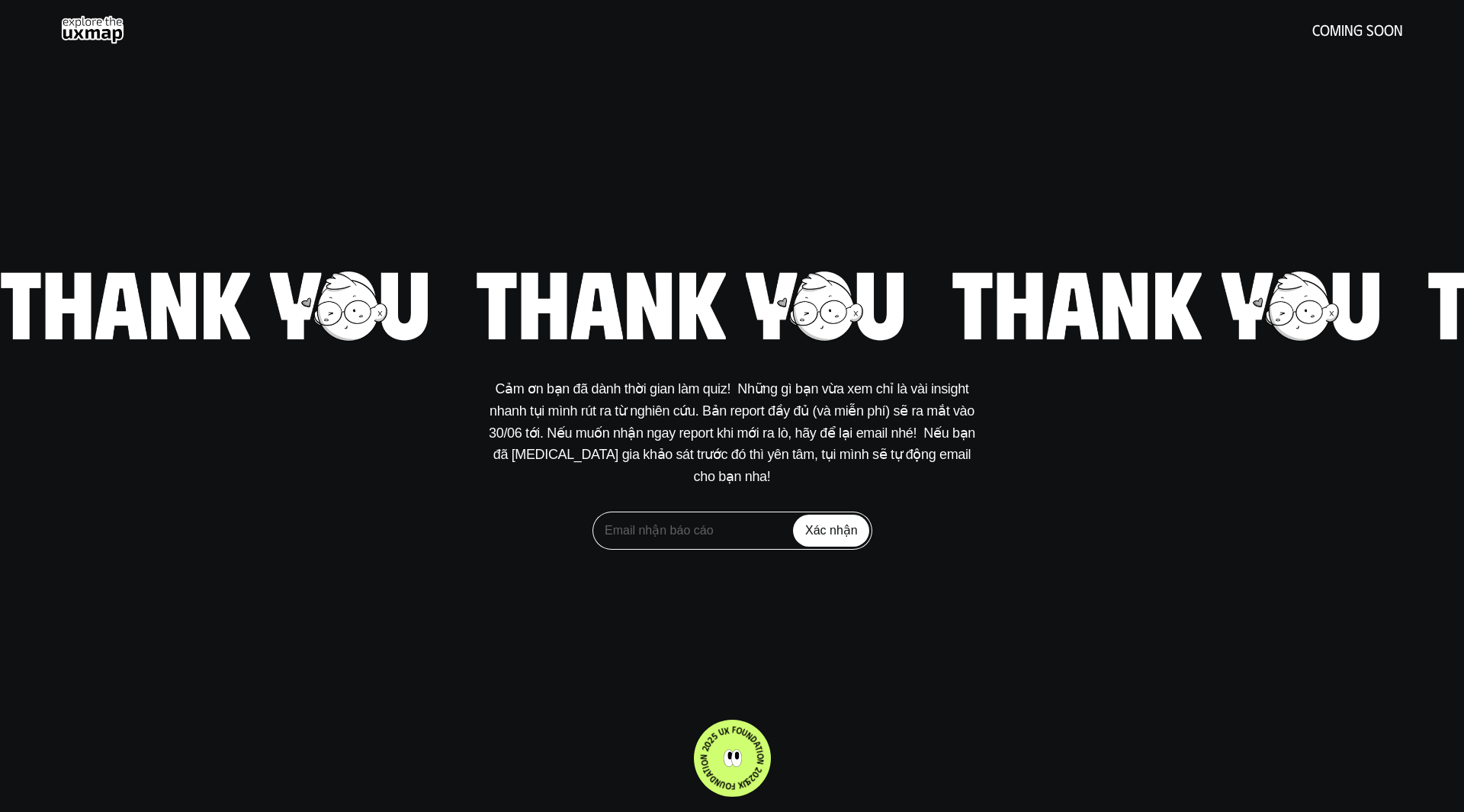
click at [742, 521] on input "email" at bounding box center [732, 531] width 279 height 38
type input "[EMAIL_ADDRESS][DOMAIN_NAME]"
click at [798, 516] on input "Xác nhận" at bounding box center [831, 531] width 77 height 32
click at [92, 21] on use at bounding box center [93, 30] width 63 height 29
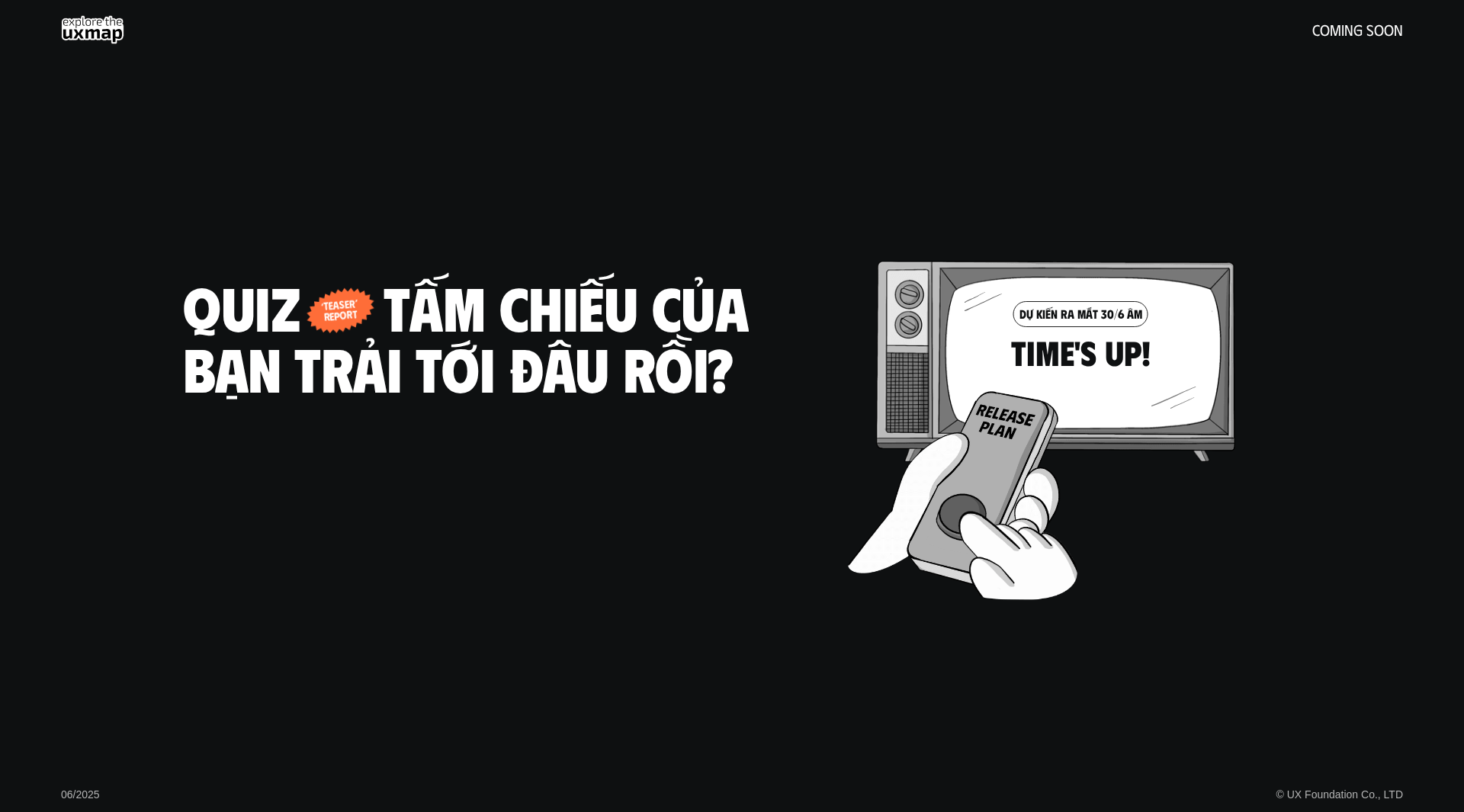
click at [1386, 27] on h5 "coming soon" at bounding box center [1358, 30] width 91 height 17
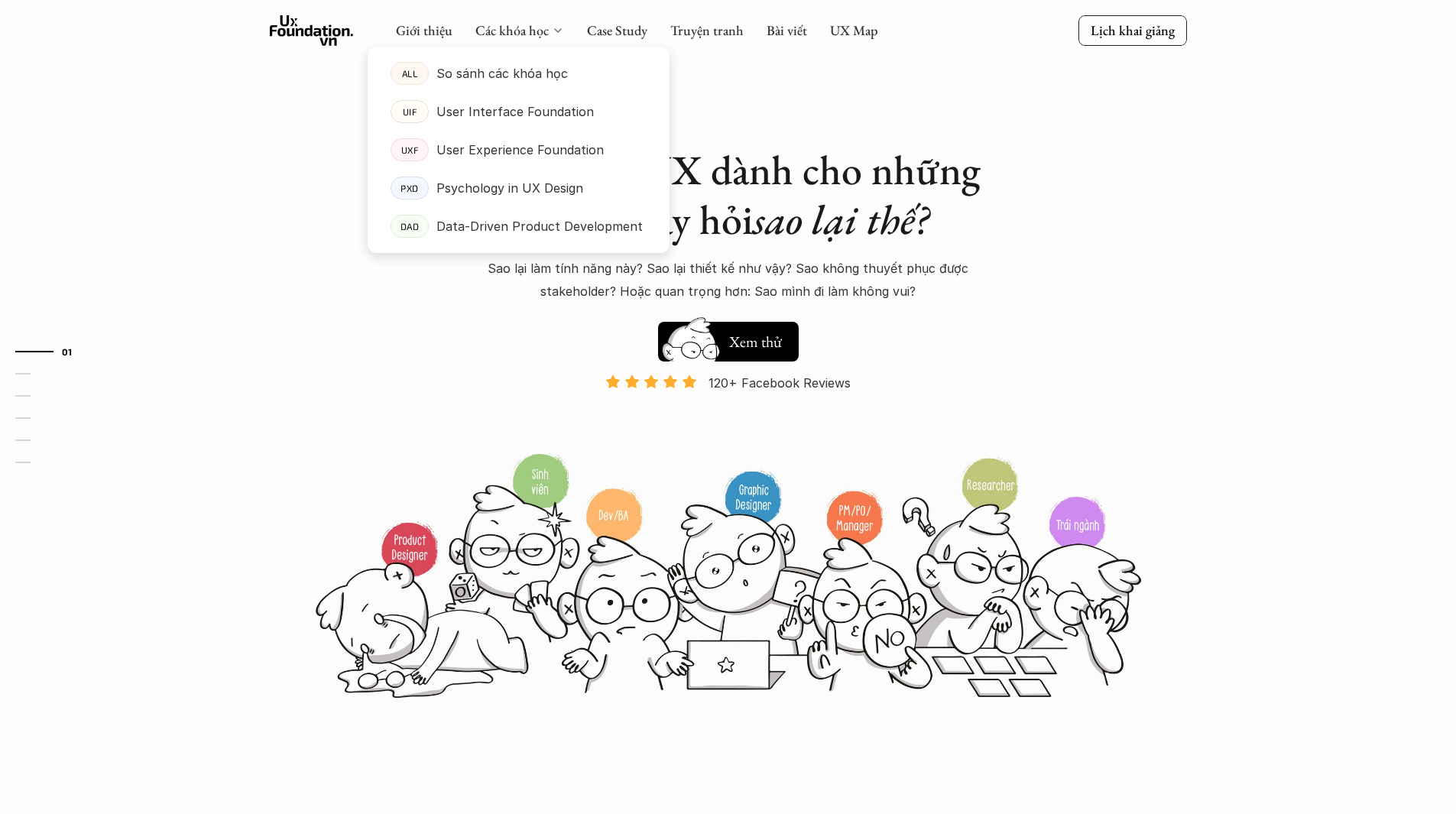
click at [540, 35] on div at bounding box center [519, 137] width 302 height 230
click at [517, 108] on p "User Interface Foundation" at bounding box center [515, 111] width 157 height 23
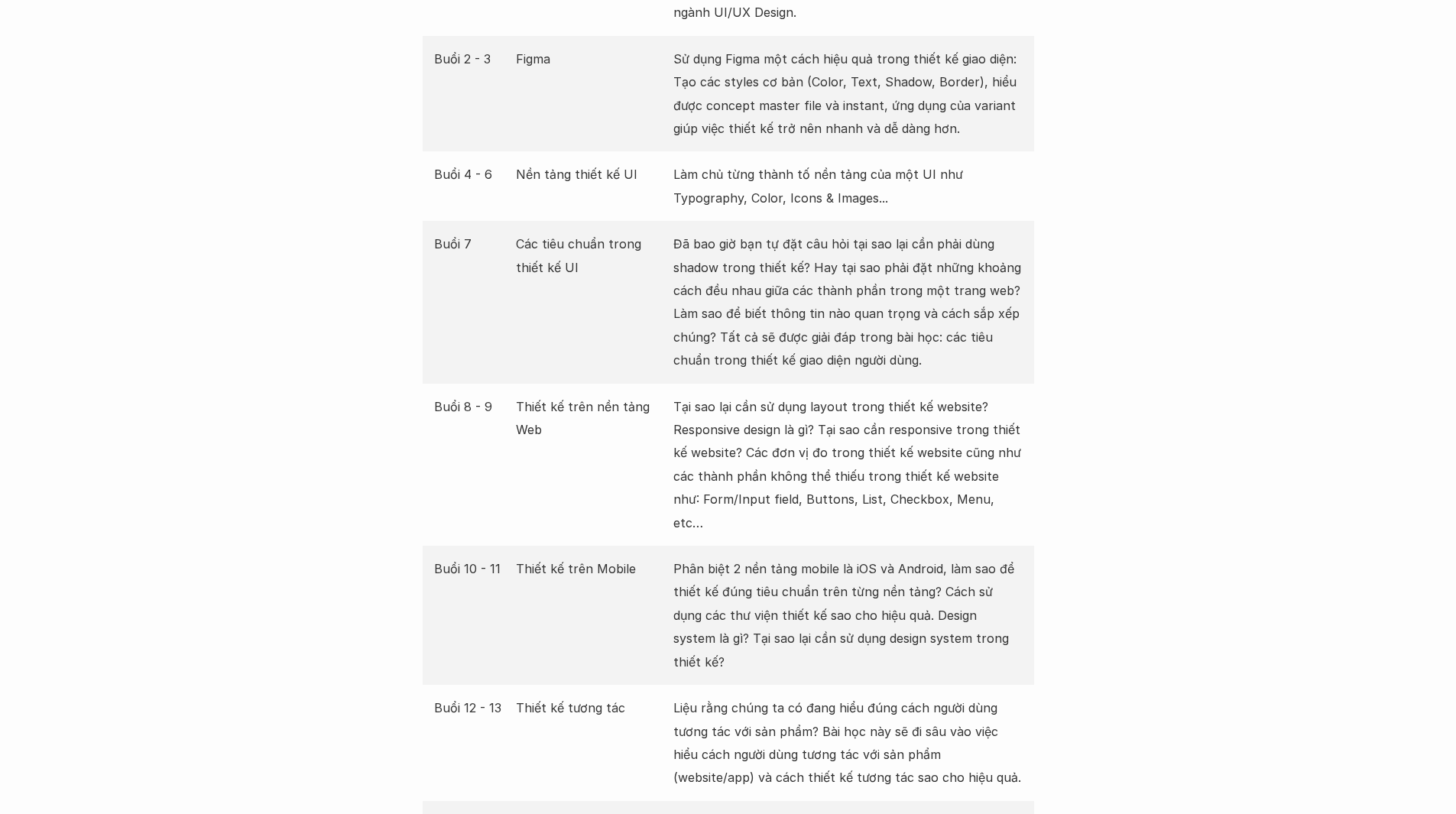
scroll to position [2292, 0]
